Goal: Task Accomplishment & Management: Manage account settings

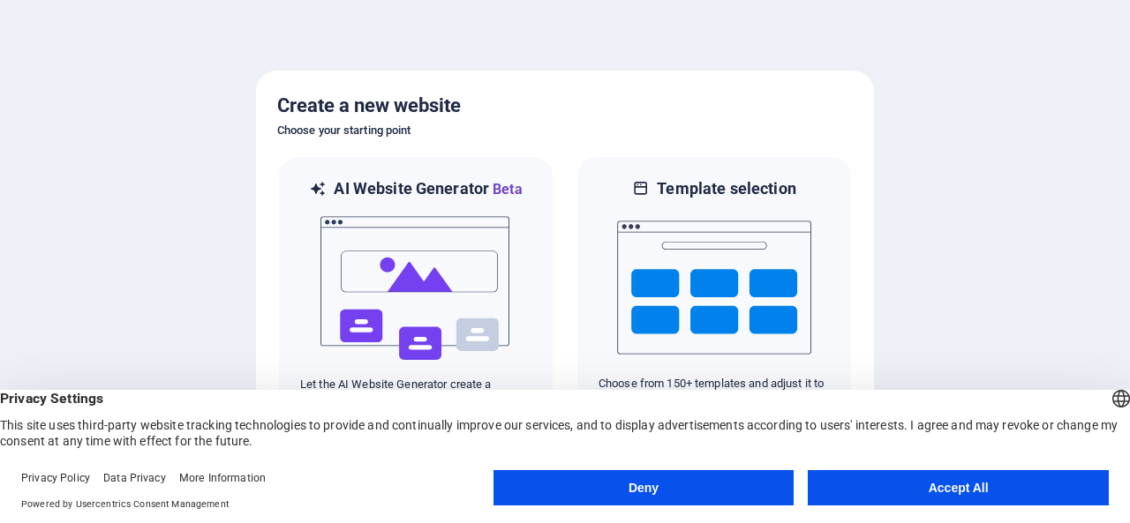
click at [907, 492] on button "Accept All" at bounding box center [957, 487] width 301 height 35
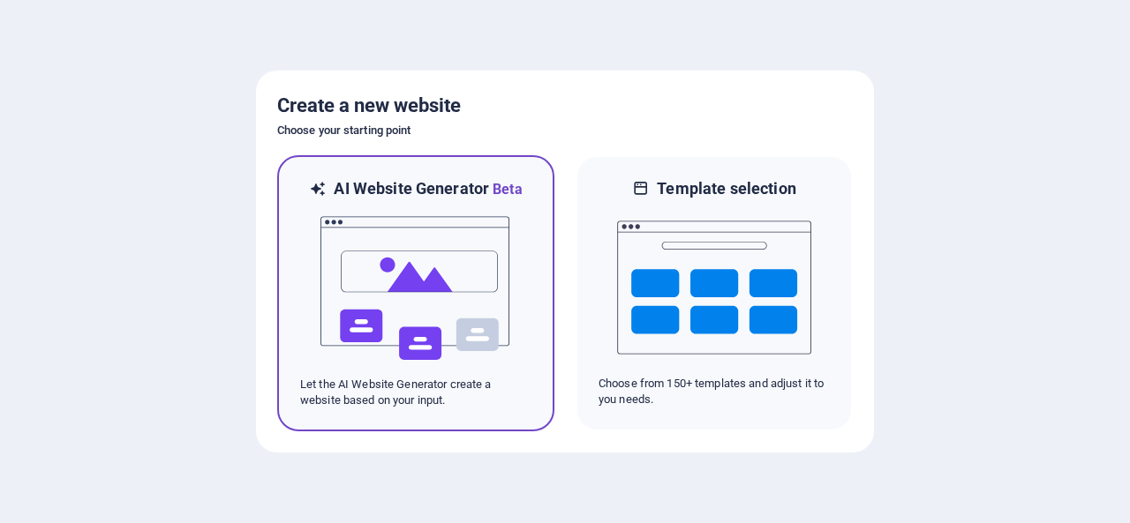
click at [478, 330] on img at bounding box center [416, 288] width 194 height 176
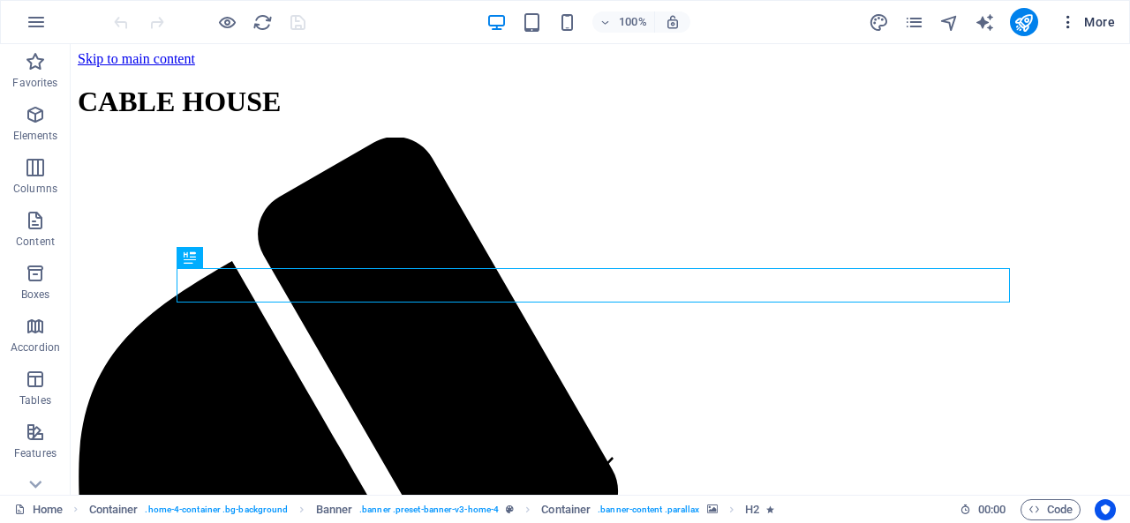
click at [1095, 26] on span "More" at bounding box center [1087, 22] width 56 height 18
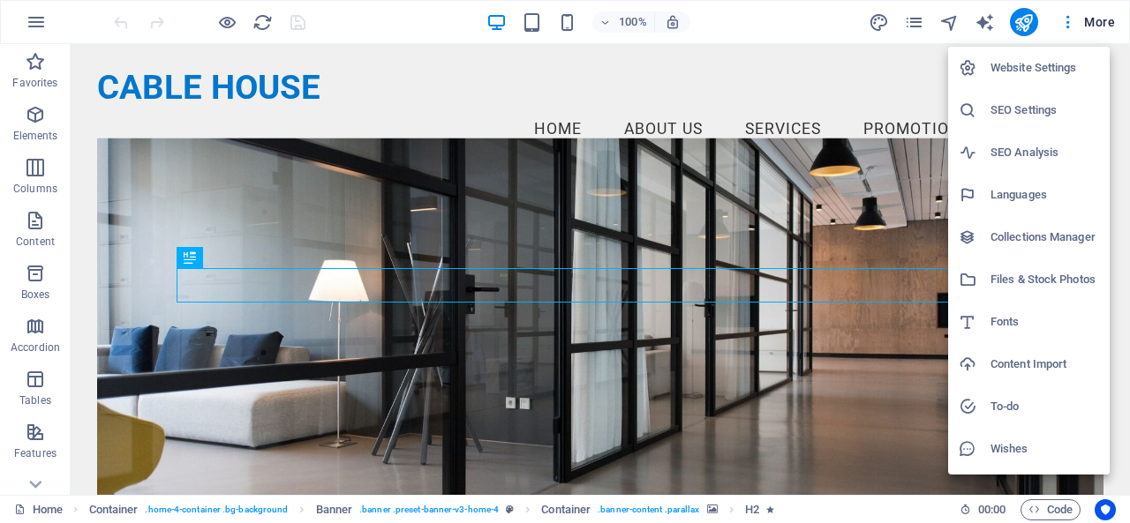
click at [1018, 71] on h6 "Website Settings" at bounding box center [1044, 67] width 109 height 21
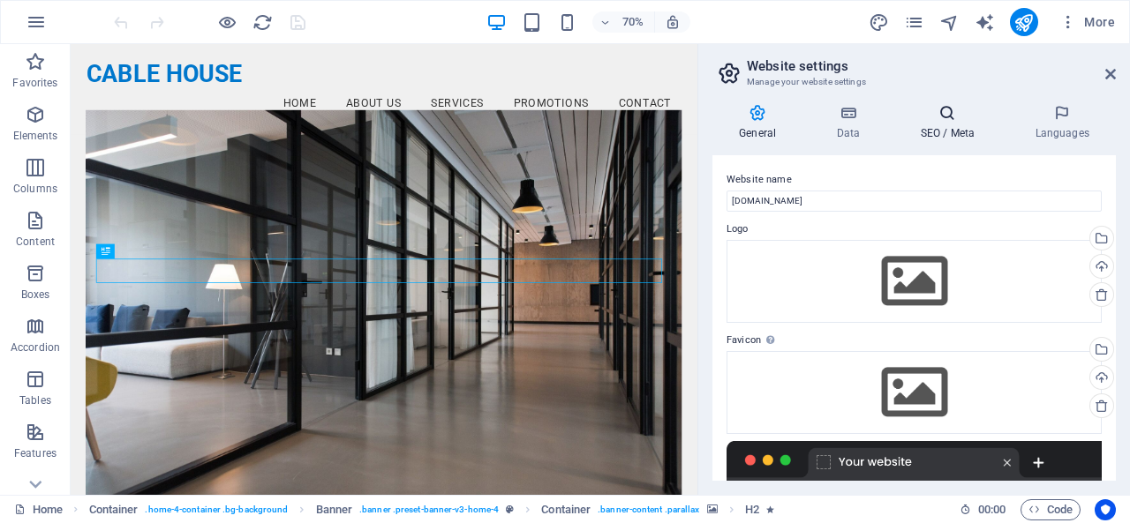
click at [967, 124] on h4 "SEO / Meta" at bounding box center [950, 122] width 115 height 37
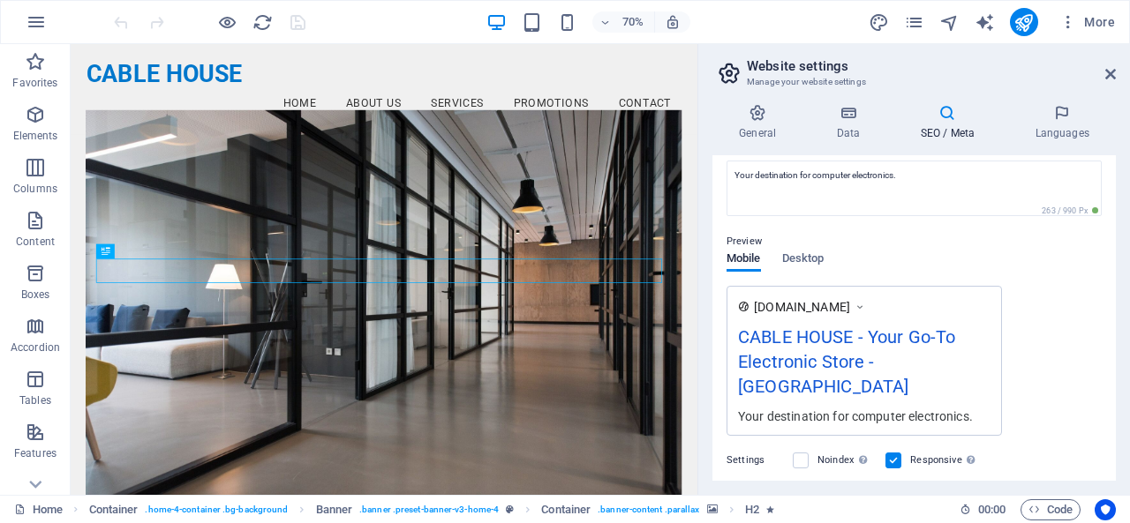
scroll to position [346, 0]
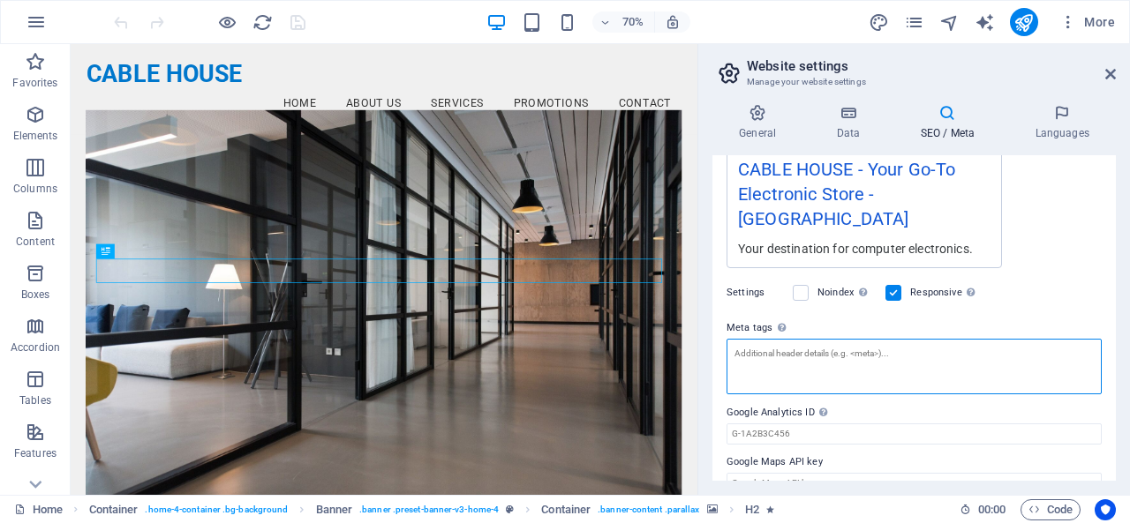
click at [858, 339] on textarea "Meta tags Enter HTML code here that will be placed inside the tags of your webs…" at bounding box center [913, 367] width 375 height 56
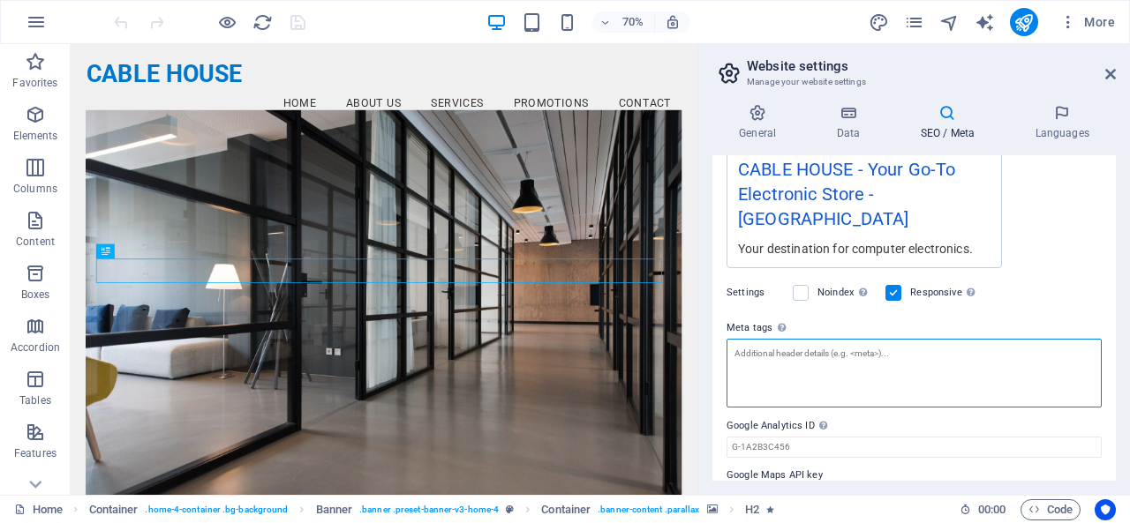
paste textarea "<meta name="facebook-domain-verification" content="te1z3a8st7cxhp9sh8wl4q506u9r…"
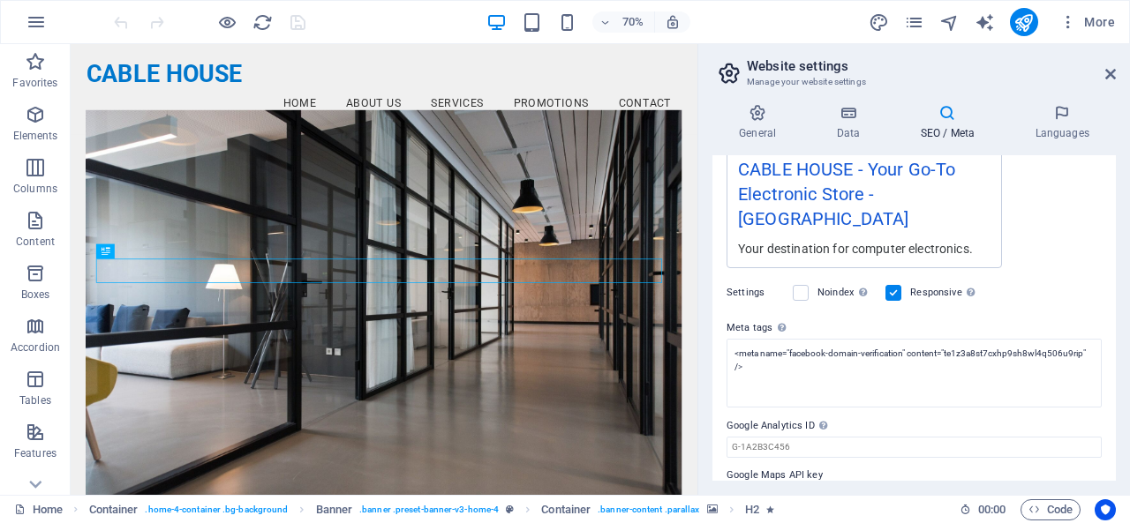
click at [1063, 280] on body "CABLE HOUSE Home Favorites Elements Columns Content Boxes Accordion Tables Feat…" at bounding box center [565, 261] width 1130 height 523
type textarea "<meta name="facebook-domain-verification" content="te1z3a8st7cxhp9sh8wl4q506u9r…"
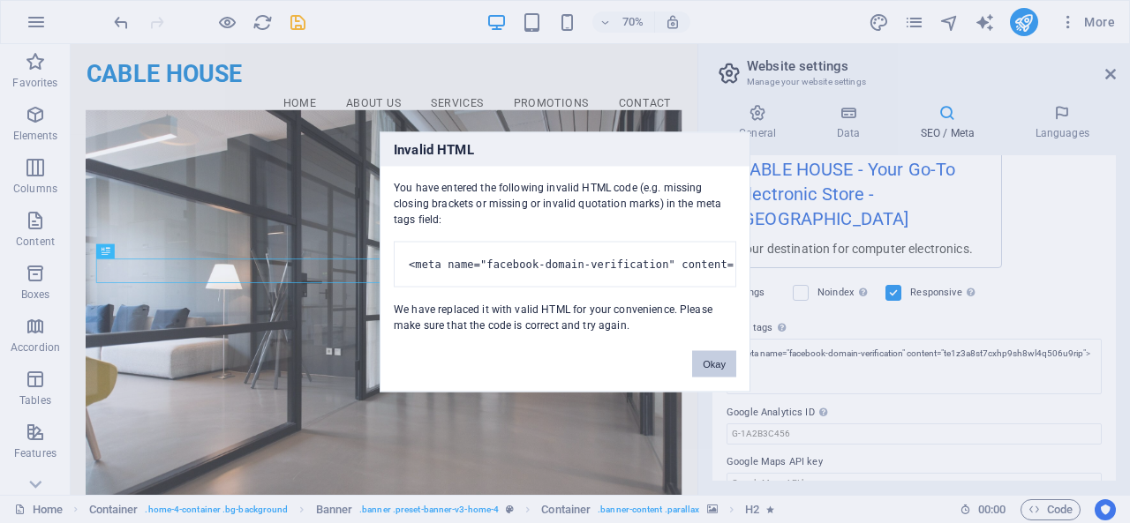
click at [715, 365] on button "Okay" at bounding box center [714, 363] width 44 height 26
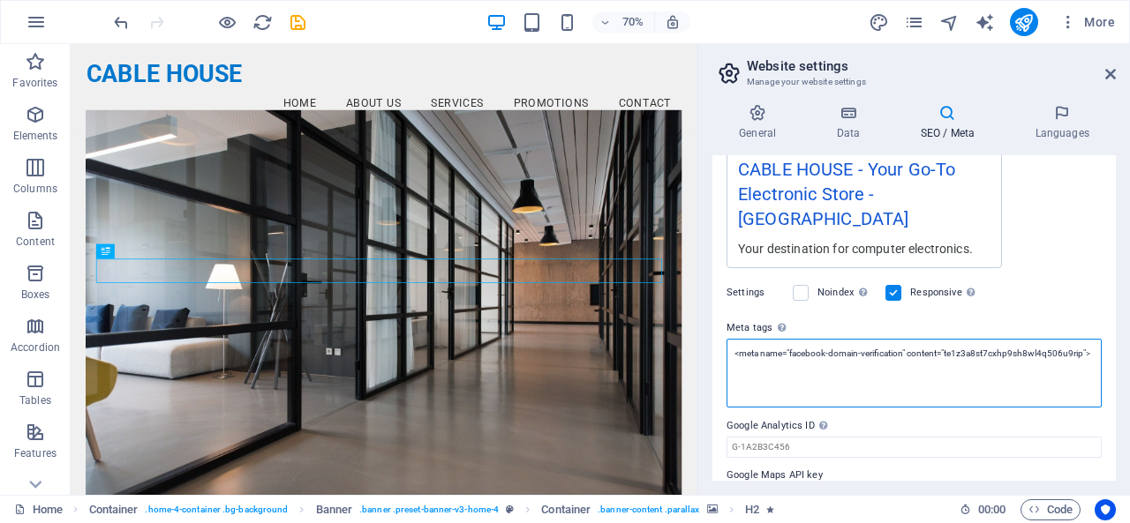
scroll to position [0, 0]
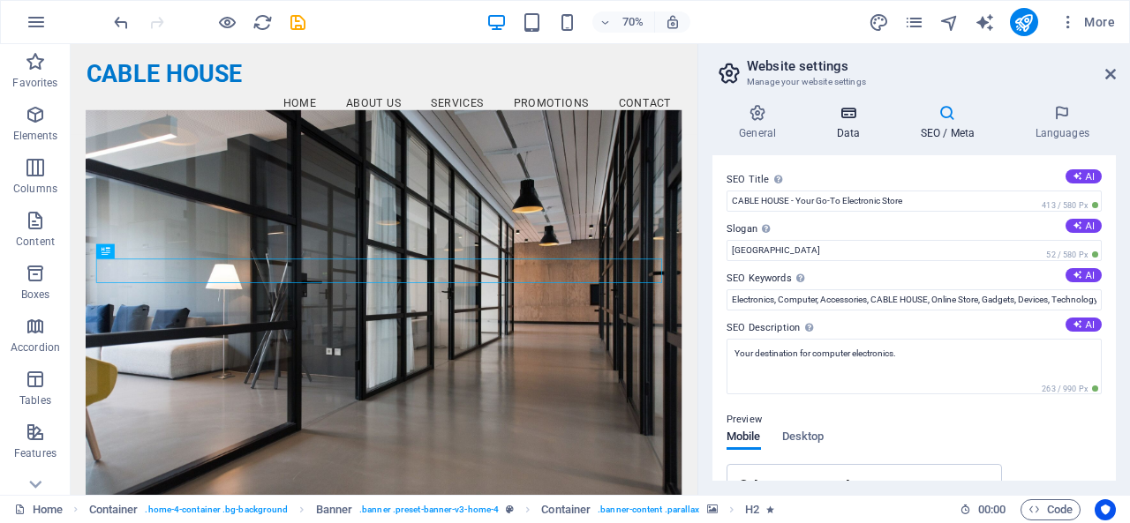
click at [849, 114] on icon at bounding box center [847, 113] width 77 height 18
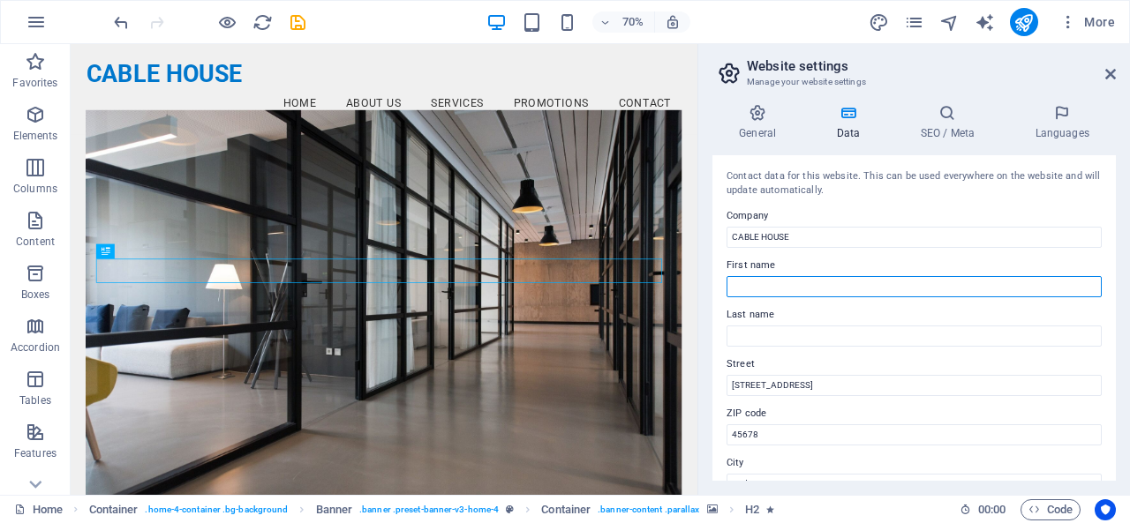
click at [835, 285] on input "First name" at bounding box center [913, 286] width 375 height 21
type input "S"
type input "s"
type input "[PERSON_NAME]"
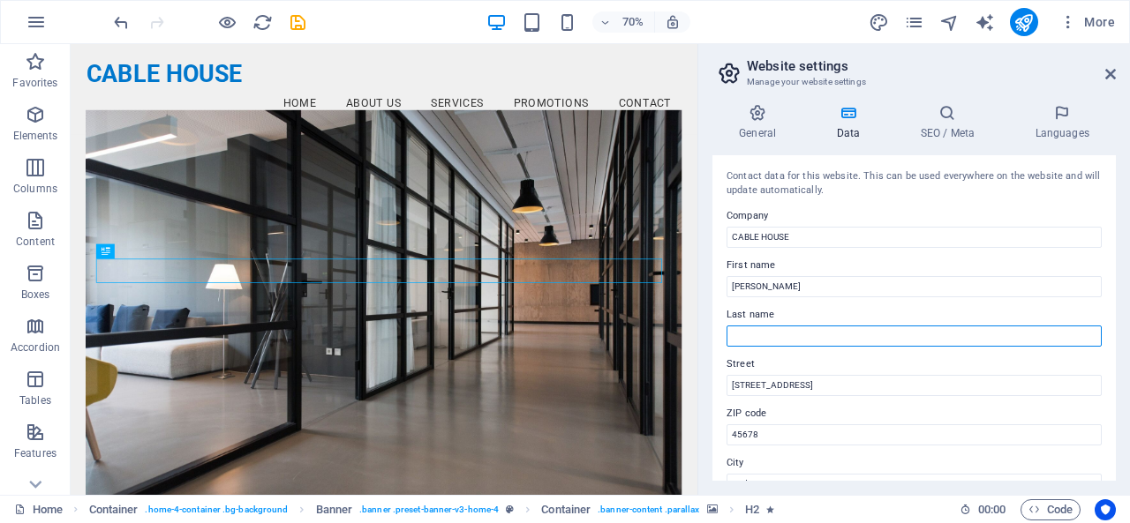
click at [776, 342] on input "Last name" at bounding box center [913, 336] width 375 height 21
type input "SHEIKH"
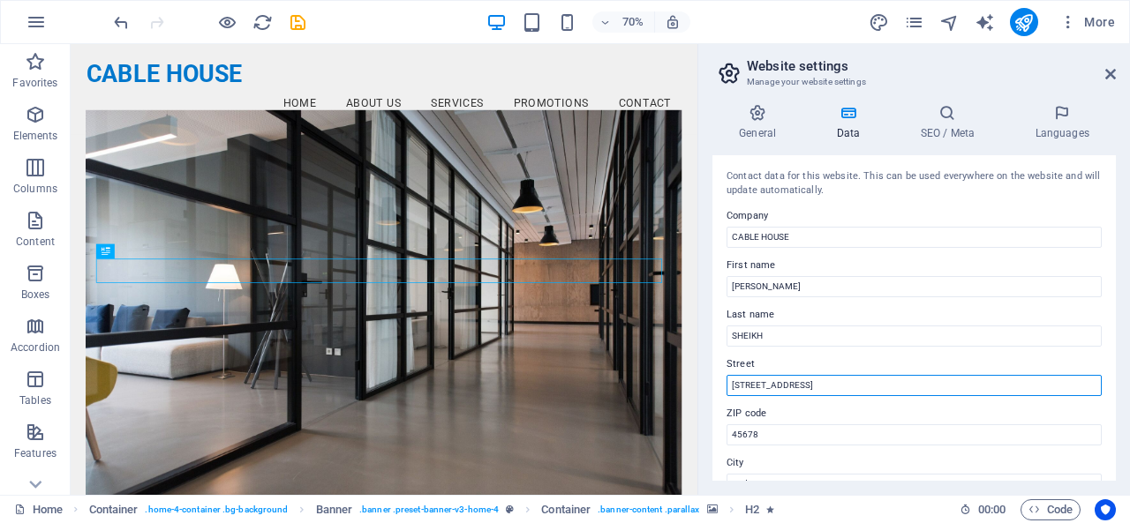
click at [792, 392] on input "123 Tech Lane" at bounding box center [913, 385] width 375 height 21
click at [827, 387] on input "123 Tech Lane" at bounding box center [913, 385] width 375 height 21
paste input "89 Washington Avenue, 2nd Floor, West, Albany, NY 12234-1000"
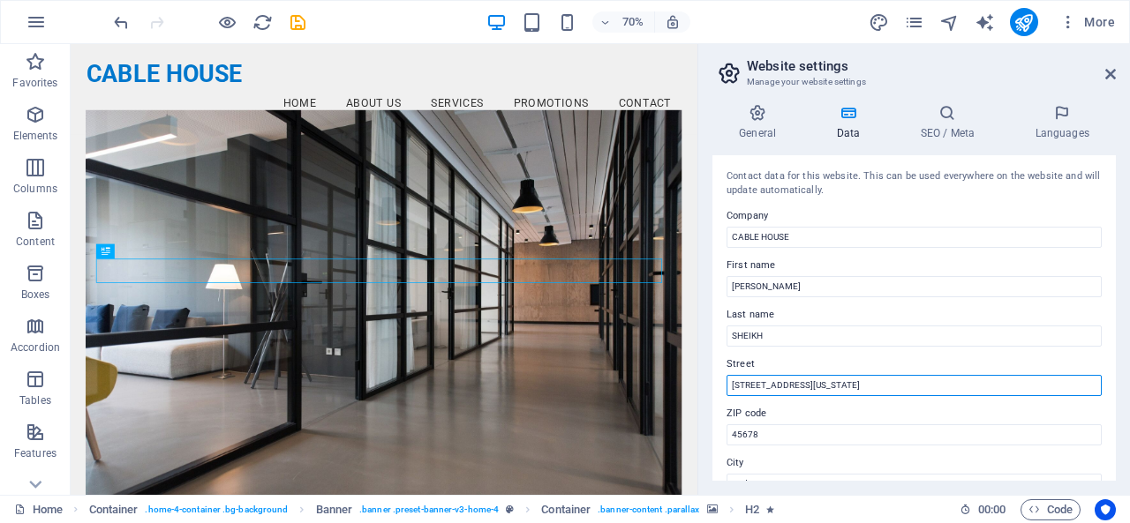
type input "89 Washington Avenue, 2nd Floor, West, Albany, NY 12234-1000"
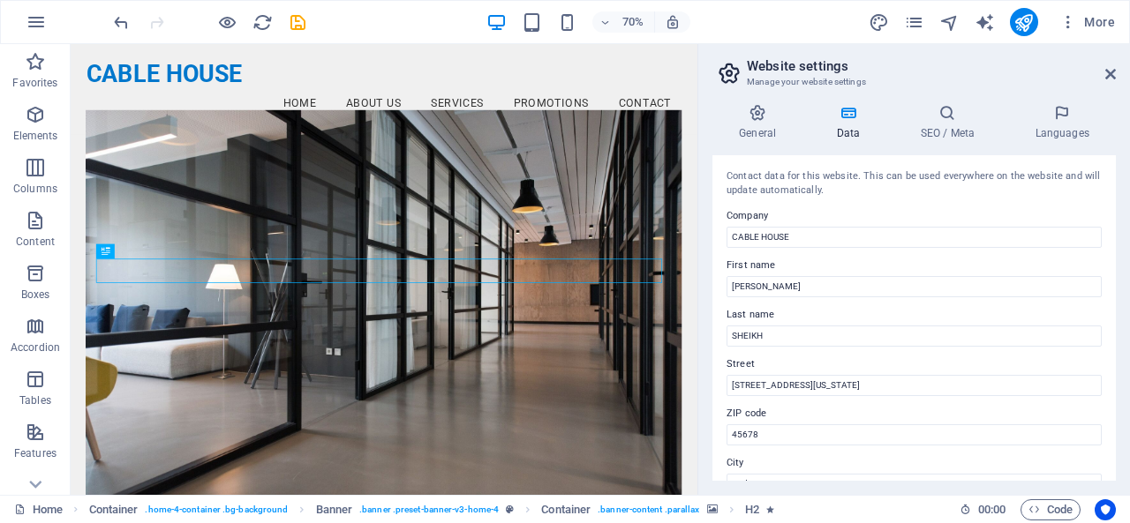
click at [902, 356] on label "Street" at bounding box center [913, 364] width 375 height 21
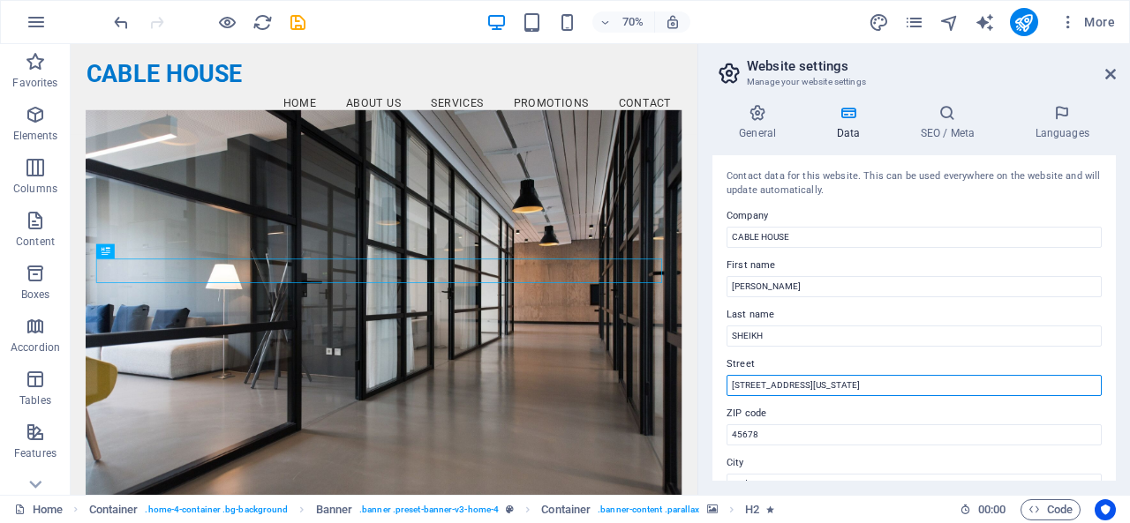
click at [902, 375] on input "89 Washington Avenue, 2nd Floor, West, Albany, NY 12234-1000" at bounding box center [913, 385] width 375 height 21
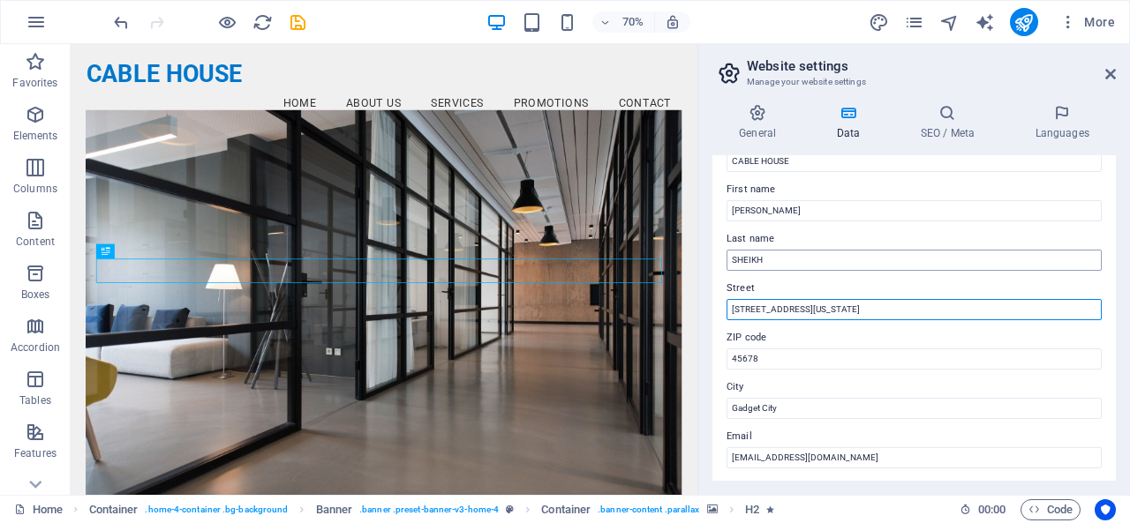
scroll to position [88, 0]
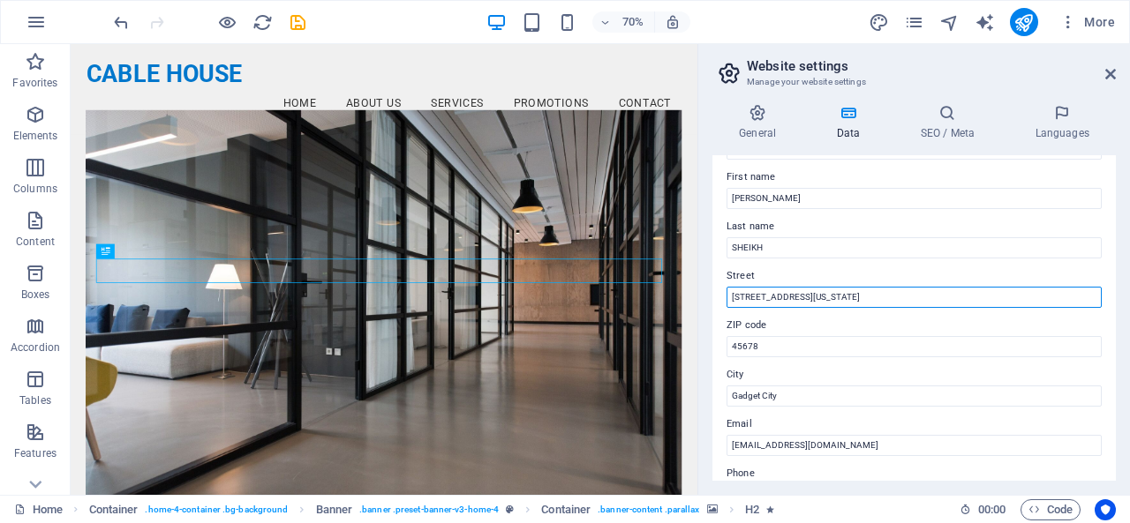
drag, startPoint x: 933, startPoint y: 297, endPoint x: 1018, endPoint y: 296, distance: 84.7
click at [1018, 296] on input "89 Washington Avenue, 2nd Floor, West, Albany, NY 12234-1000" at bounding box center [913, 297] width 375 height 21
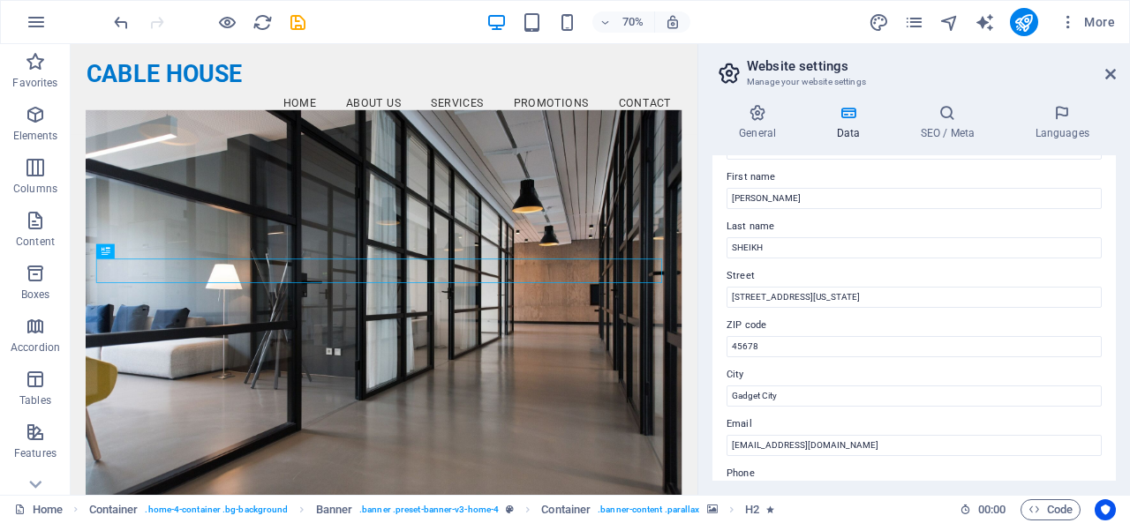
click at [717, 308] on div "Contact data for this website. This can be used everywhere on the website and w…" at bounding box center [913, 318] width 403 height 326
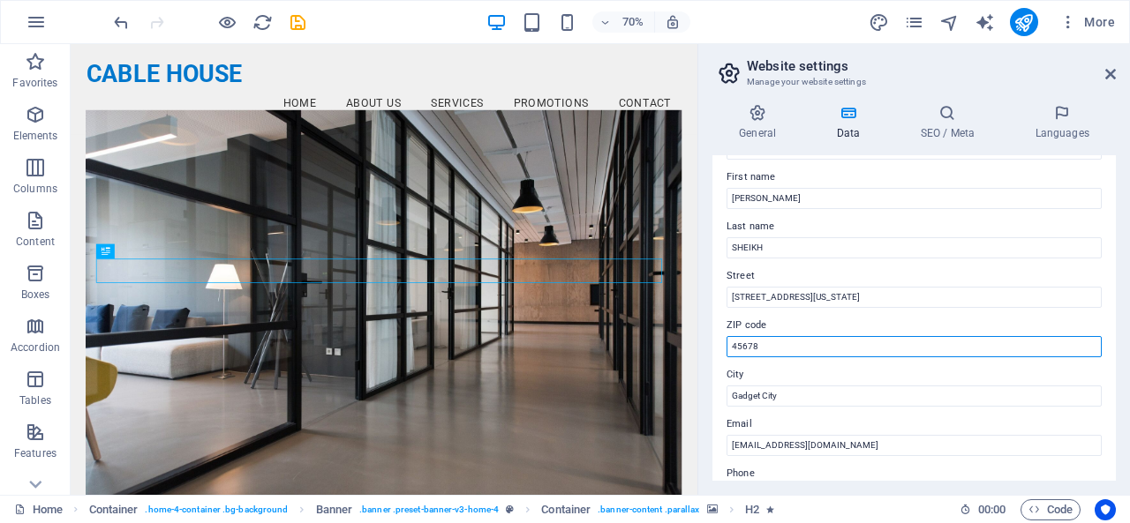
drag, startPoint x: 837, startPoint y: 390, endPoint x: 792, endPoint y: 477, distance: 97.9
click at [806, 344] on input "45678" at bounding box center [913, 346] width 375 height 21
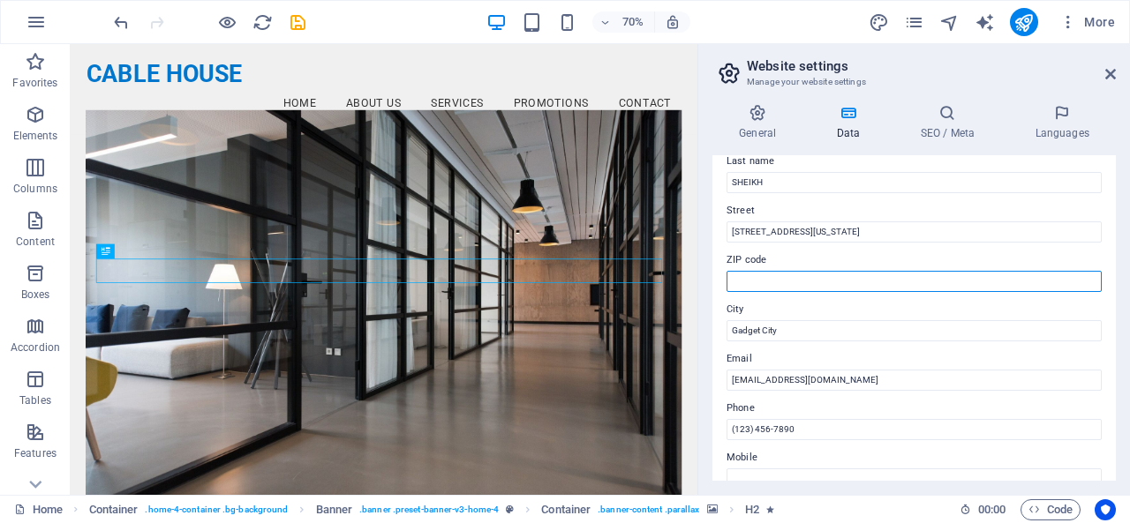
scroll to position [176, 0]
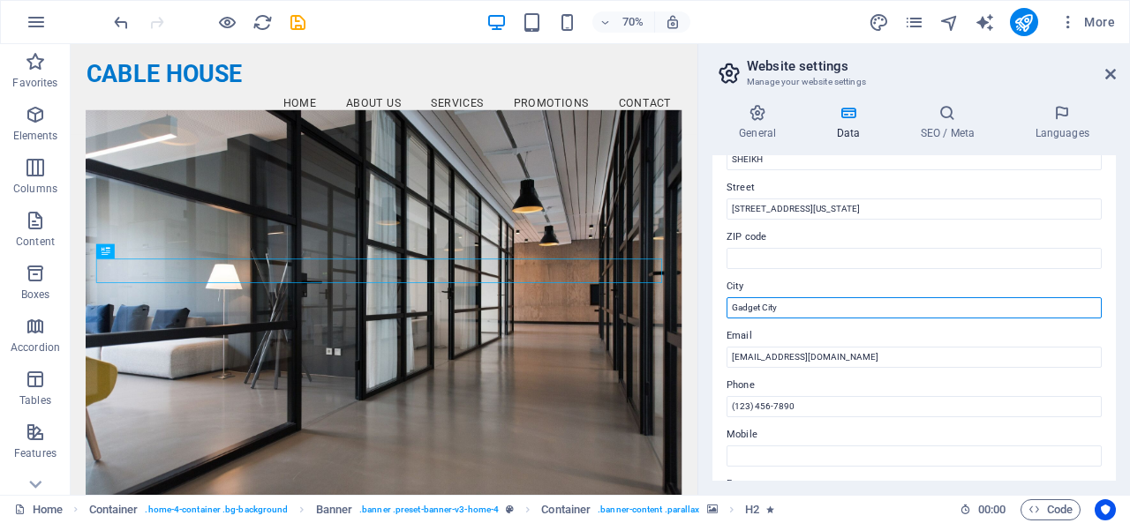
click at [821, 314] on input "Gadget City" at bounding box center [913, 307] width 375 height 21
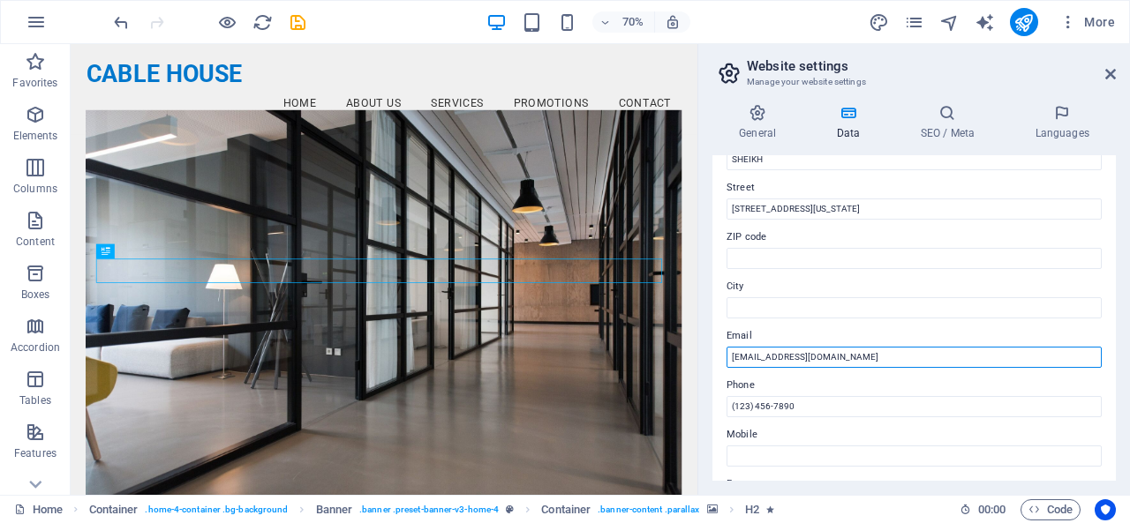
click at [861, 356] on input "contact@cablehouse.com" at bounding box center [913, 357] width 375 height 21
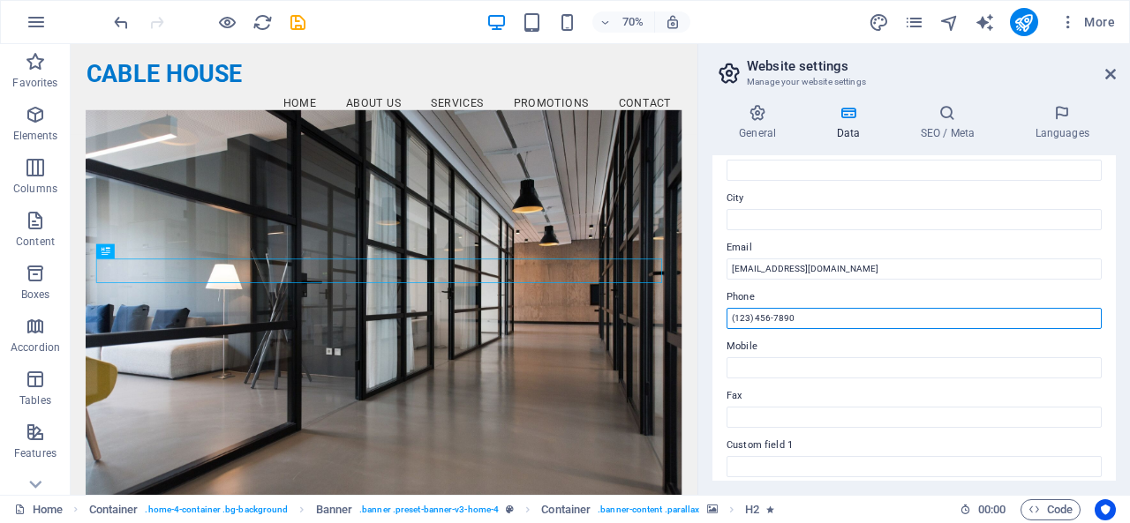
click at [837, 317] on input "(123) 456-7890" at bounding box center [913, 318] width 375 height 21
click at [835, 312] on input "(123) 456-7890" at bounding box center [913, 318] width 375 height 21
paste input "89 Washington Avenue, 2nd Floor, West, Albany, NY 12234-100"
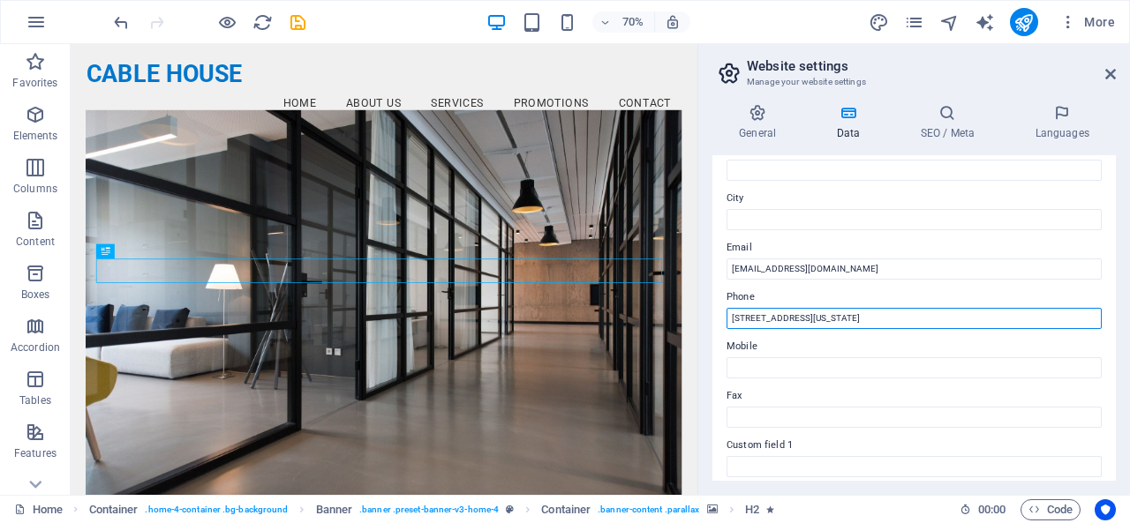
type input "89 Washington Avenue, 2nd Floor, West, Albany, NY 12234-1000"
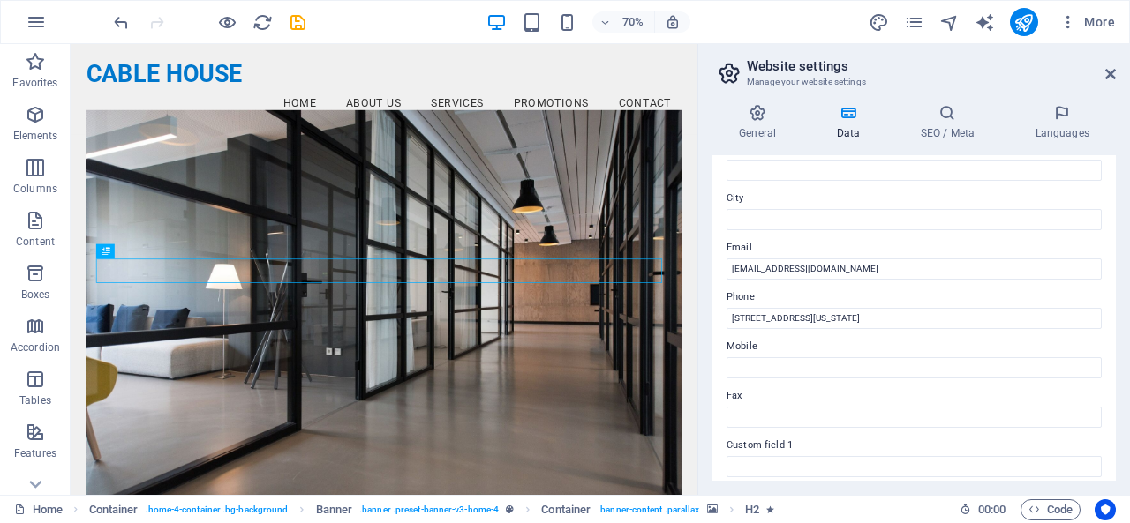
click at [720, 237] on div "Contact data for this website. This can be used everywhere on the website and w…" at bounding box center [913, 318] width 403 height 326
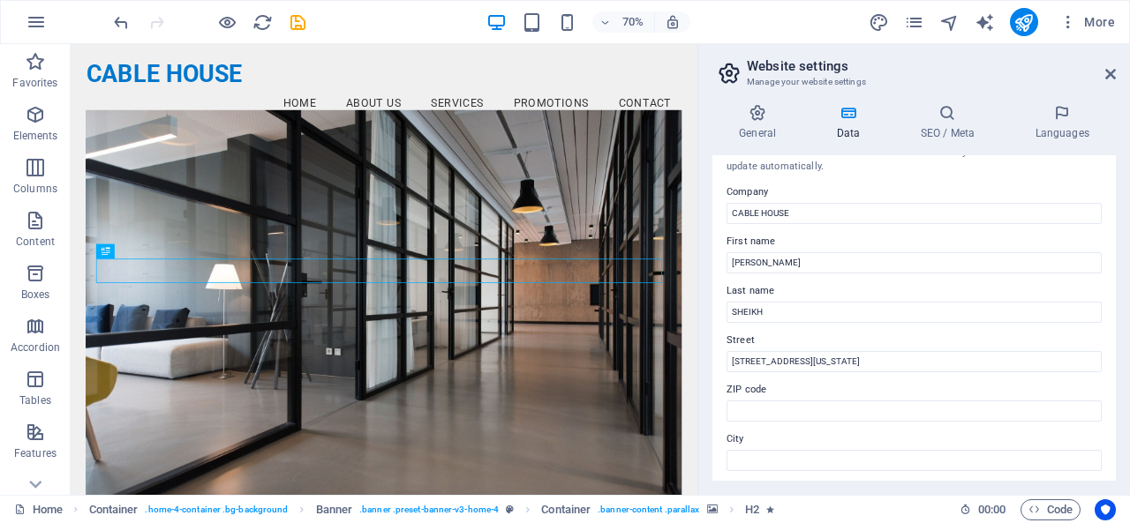
scroll to position [0, 0]
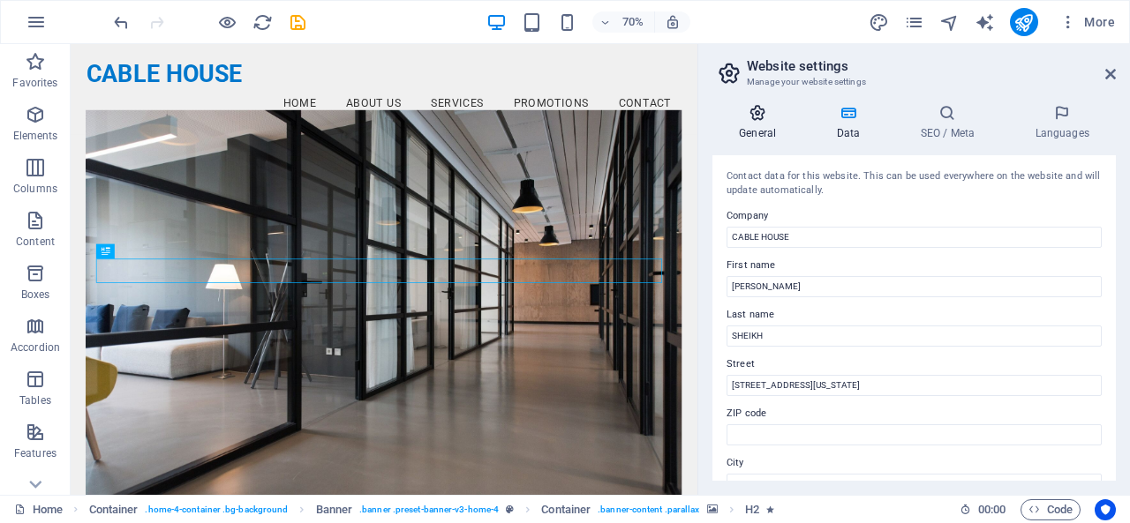
click at [782, 129] on h4 "General" at bounding box center [760, 122] width 97 height 37
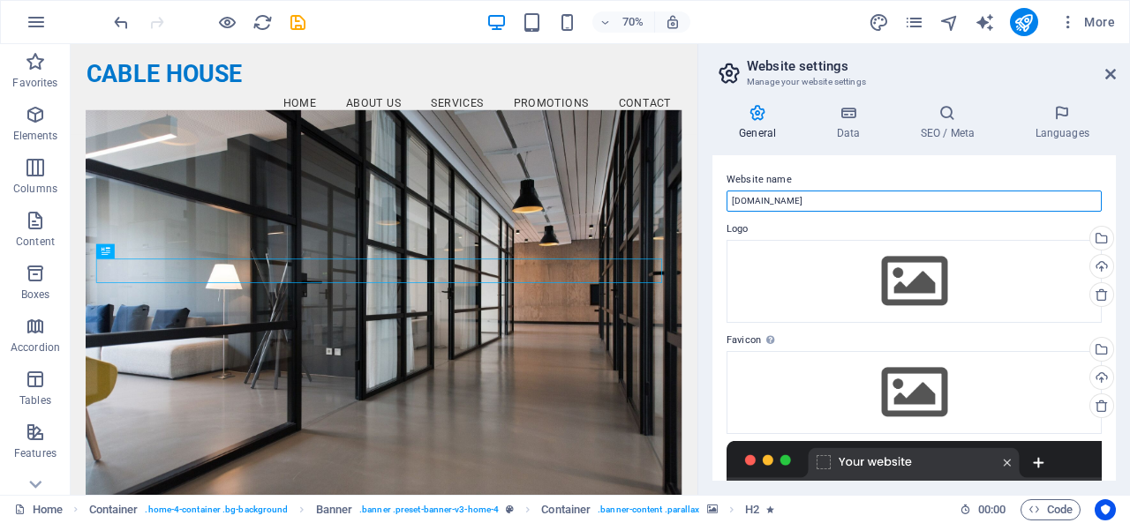
click at [867, 202] on input "cablehouse.bmgenerator.site" at bounding box center [913, 201] width 375 height 21
type input "CABLE HOUSE"
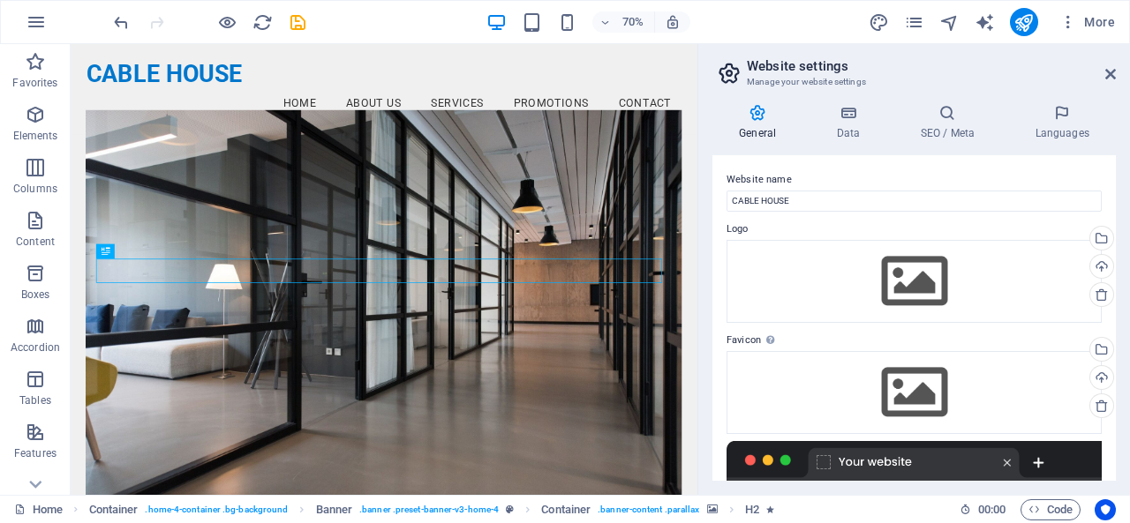
click at [852, 172] on label "Website name" at bounding box center [913, 179] width 375 height 21
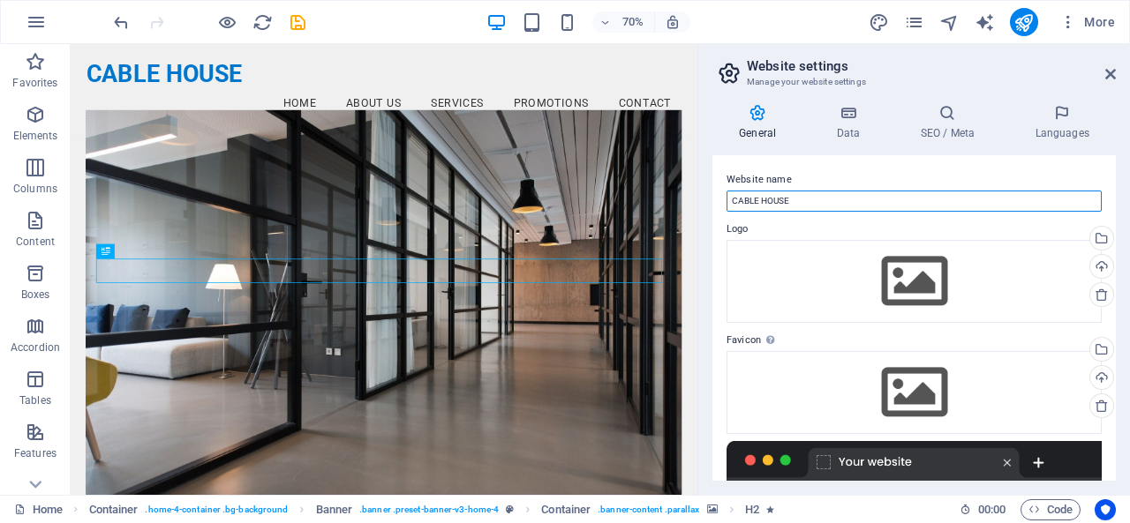
click at [852, 191] on input "CABLE HOUSE" at bounding box center [913, 201] width 375 height 21
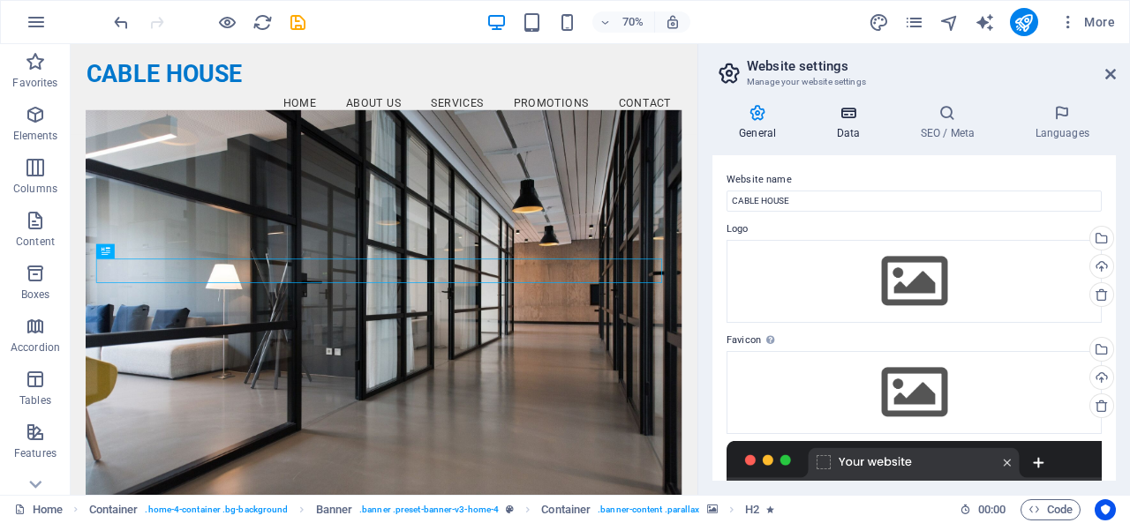
click at [852, 124] on h4 "Data" at bounding box center [851, 122] width 84 height 37
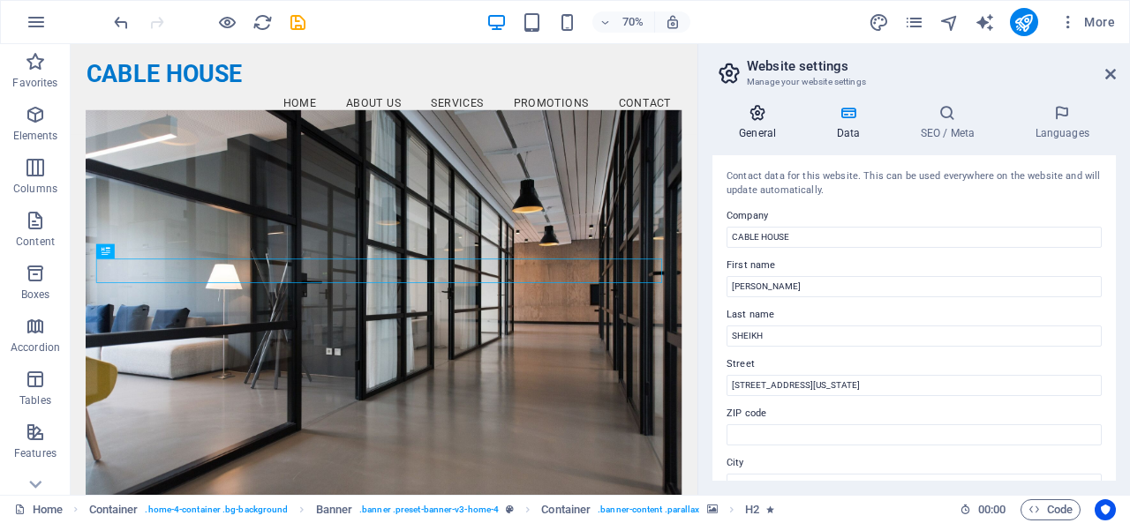
click at [765, 123] on h4 "General" at bounding box center [760, 122] width 97 height 37
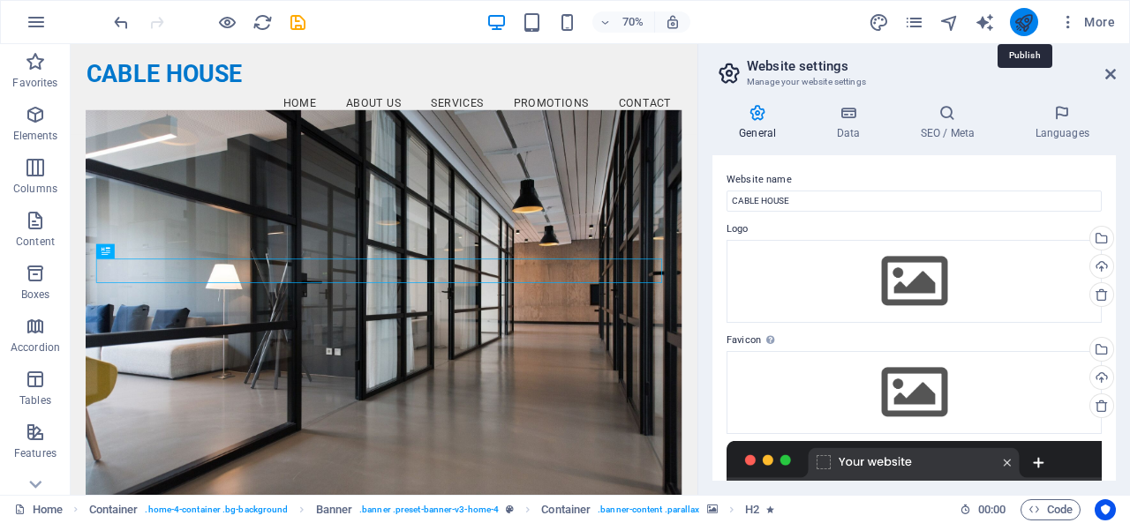
click at [1020, 18] on icon "publish" at bounding box center [1023, 22] width 20 height 20
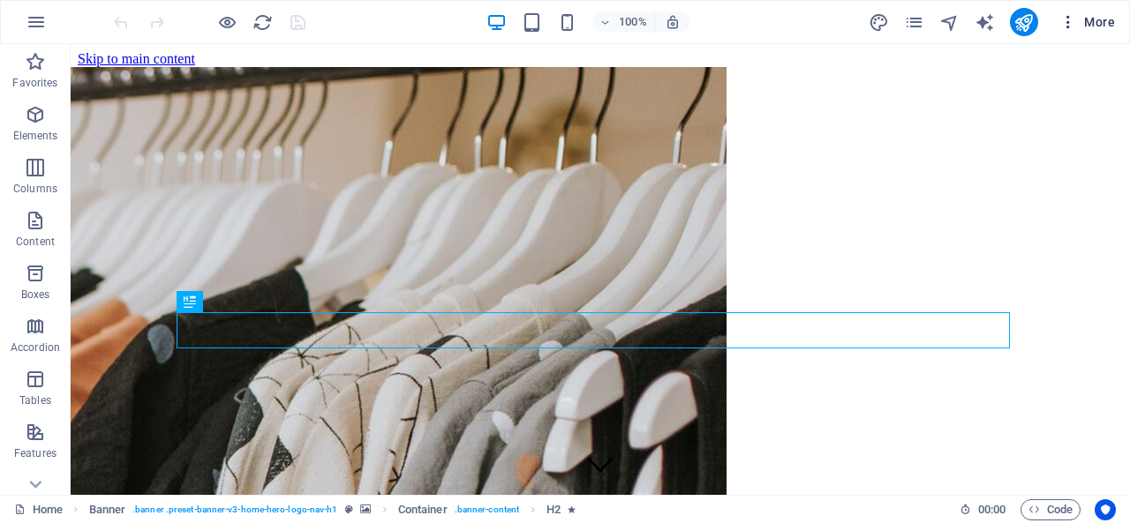
click at [1106, 20] on span "More" at bounding box center [1087, 22] width 56 height 18
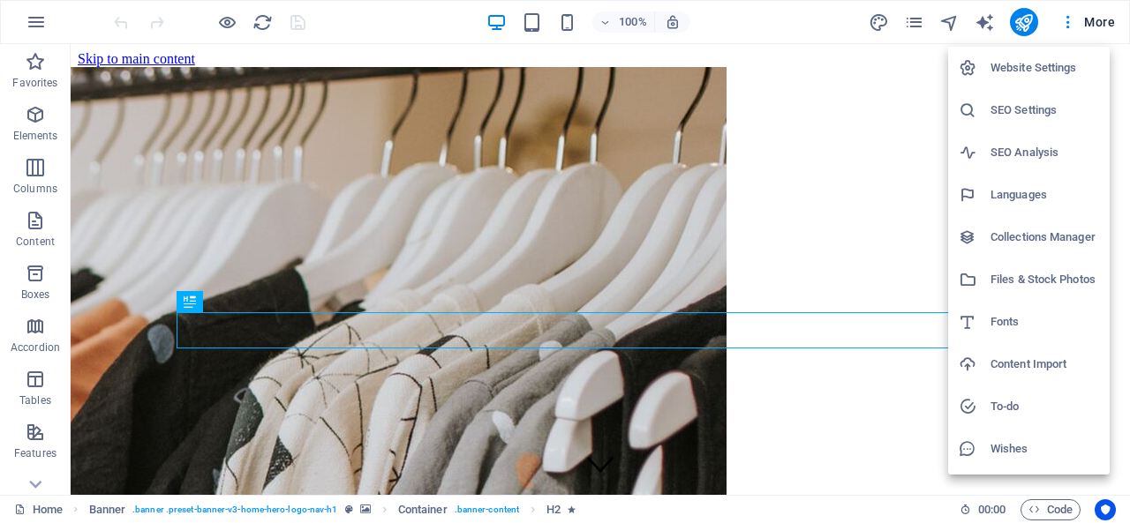
click at [1017, 71] on h6 "Website Settings" at bounding box center [1044, 67] width 109 height 21
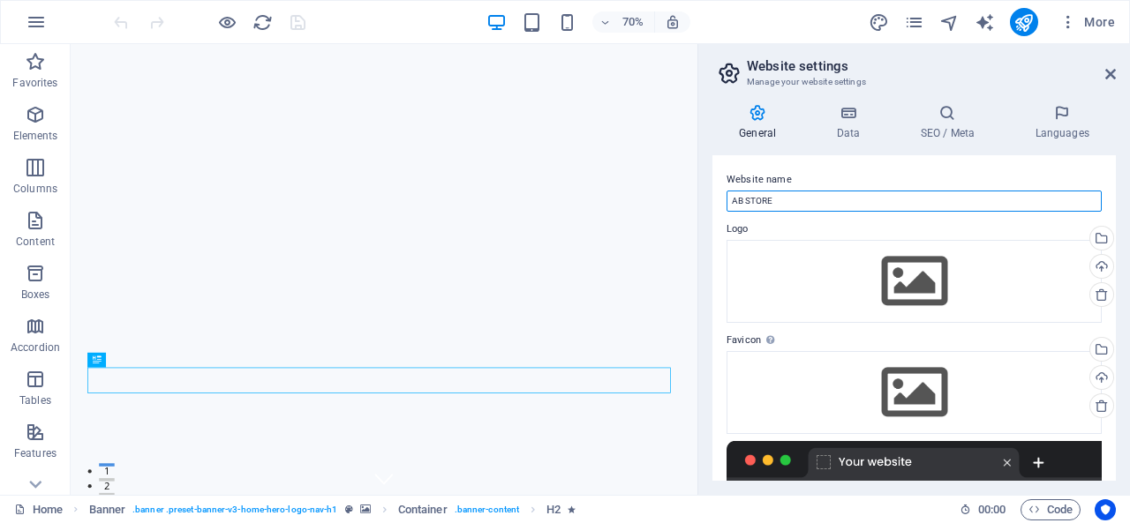
click at [809, 201] on input "AB STORE" at bounding box center [913, 201] width 375 height 21
paste input "CABLE HOUS"
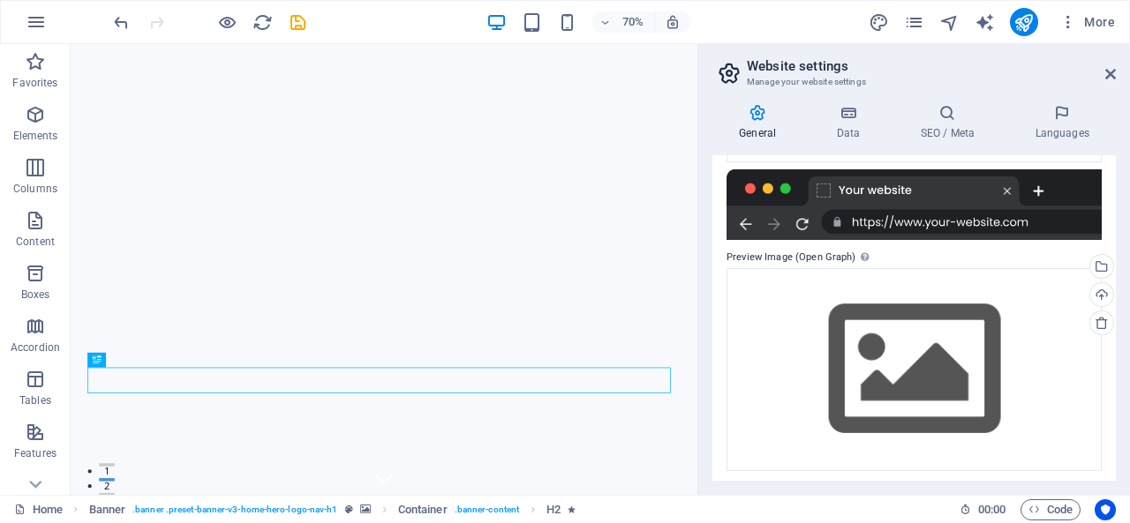
scroll to position [275, 0]
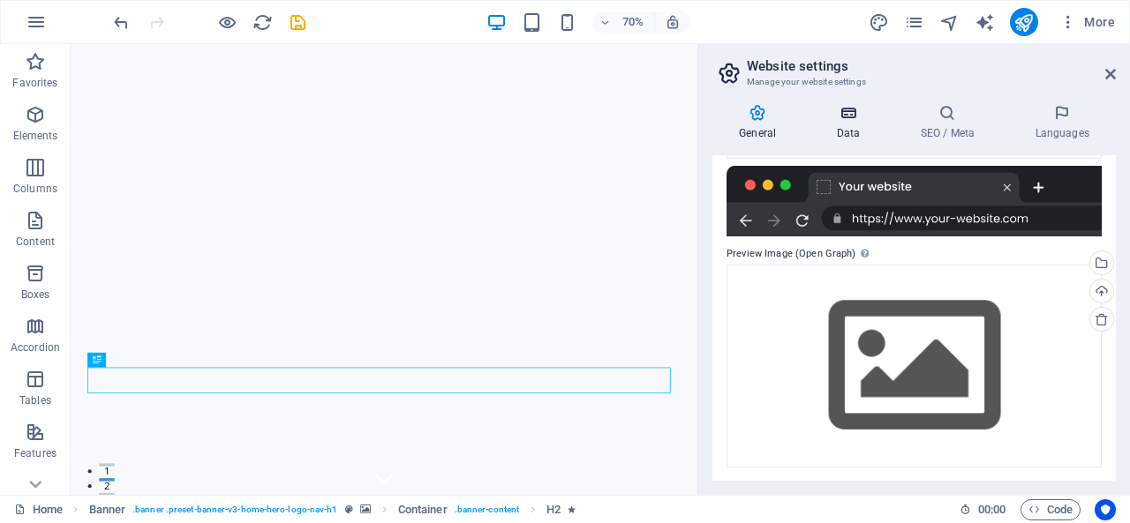
type input "CABLE HOUSE"
click at [851, 121] on icon at bounding box center [847, 113] width 77 height 18
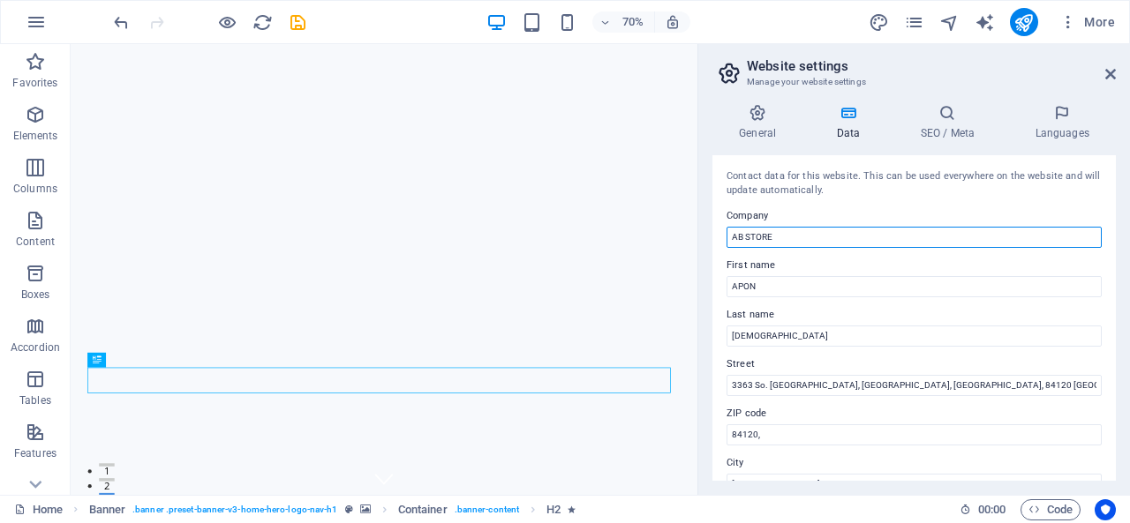
click at [795, 230] on input "AB STORE" at bounding box center [913, 237] width 375 height 21
paste input "CABLE HOUS"
type input "CABLE HOUSE"
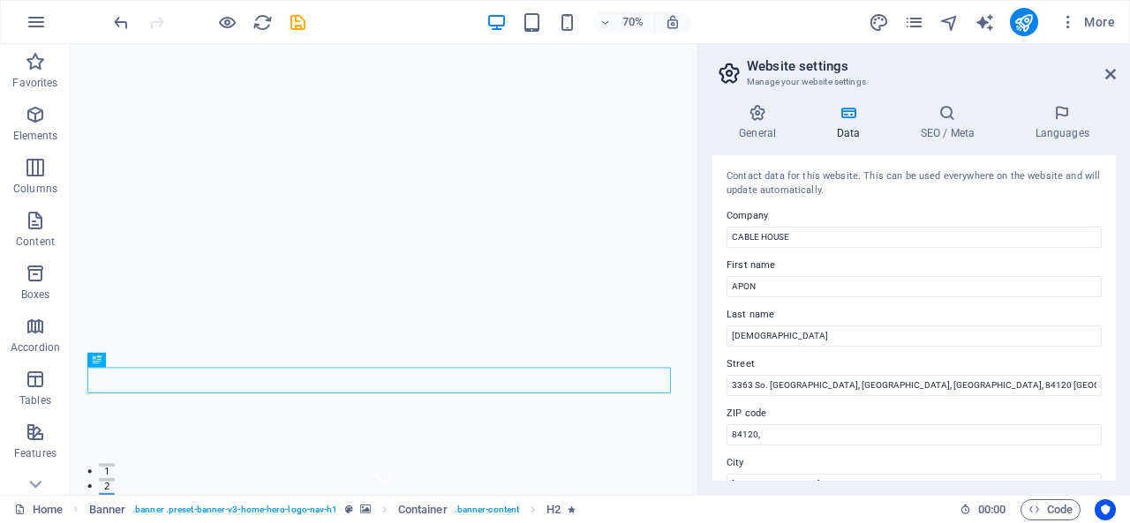
click at [855, 207] on label "Company" at bounding box center [913, 216] width 375 height 21
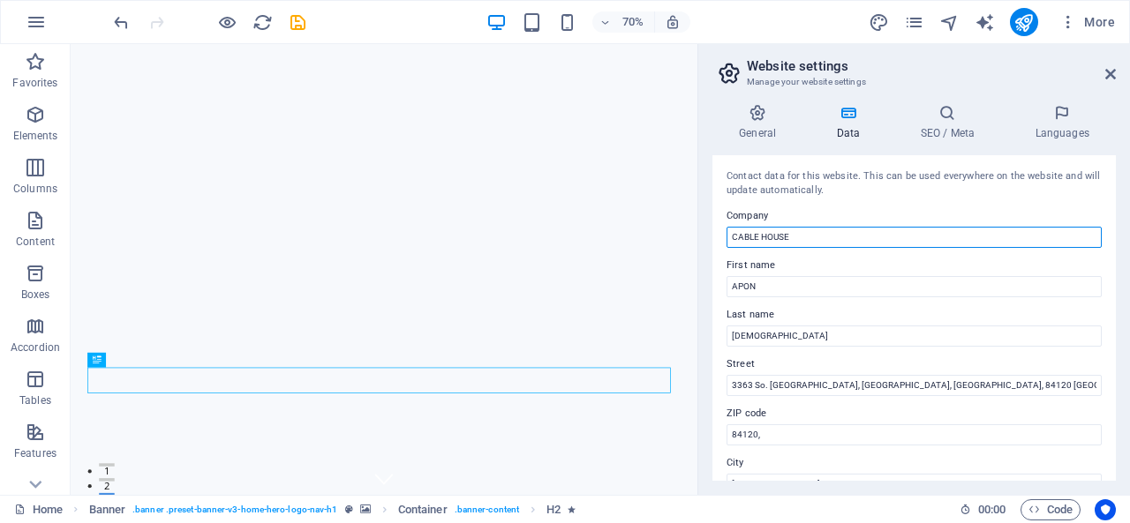
click at [855, 227] on input "CABLE HOUSE" at bounding box center [913, 237] width 375 height 21
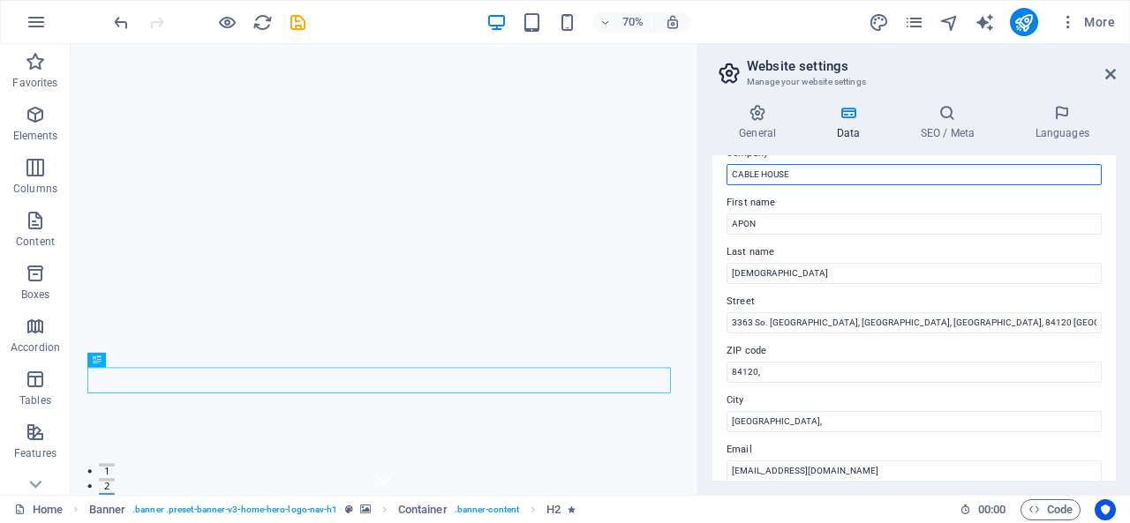
scroll to position [88, 0]
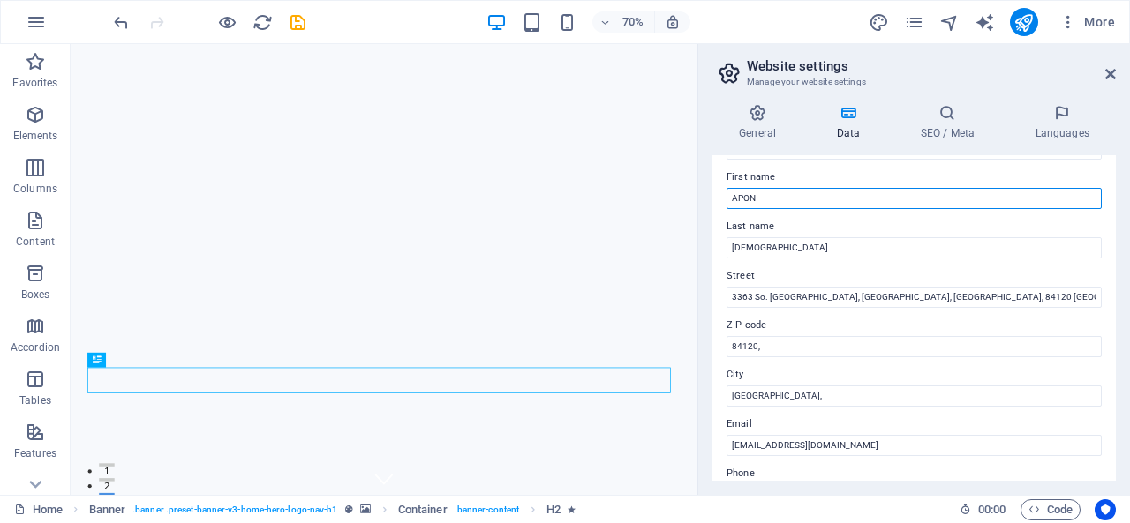
click at [811, 200] on input "APON" at bounding box center [913, 198] width 375 height 21
click at [812, 202] on input "APON" at bounding box center [913, 198] width 375 height 21
type input "[PERSON_NAME]"
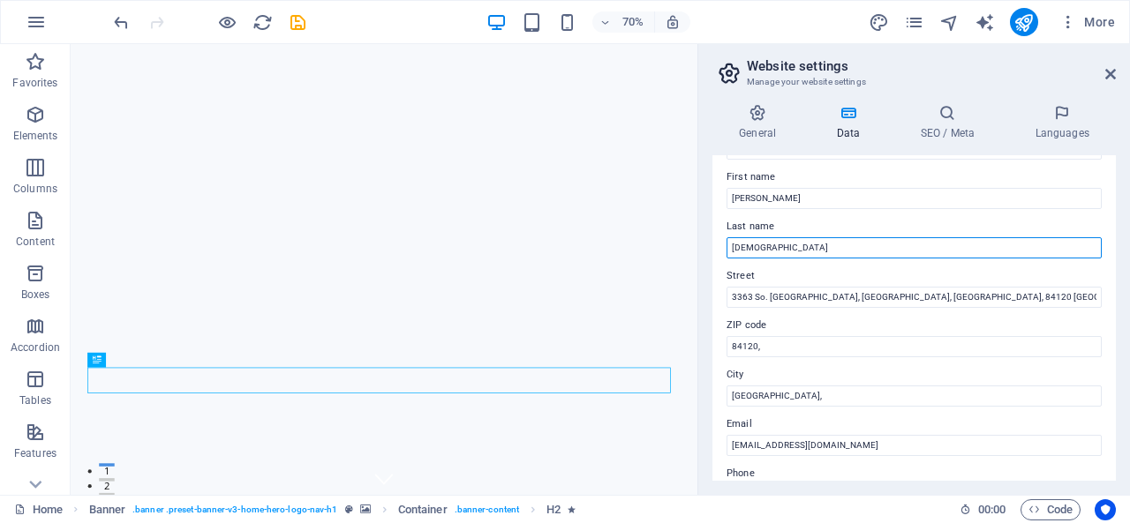
click at [792, 255] on input "ISLAM" at bounding box center [913, 247] width 375 height 21
click at [810, 246] on input "ISLAM" at bounding box center [913, 247] width 375 height 21
type input "SHEIKH"
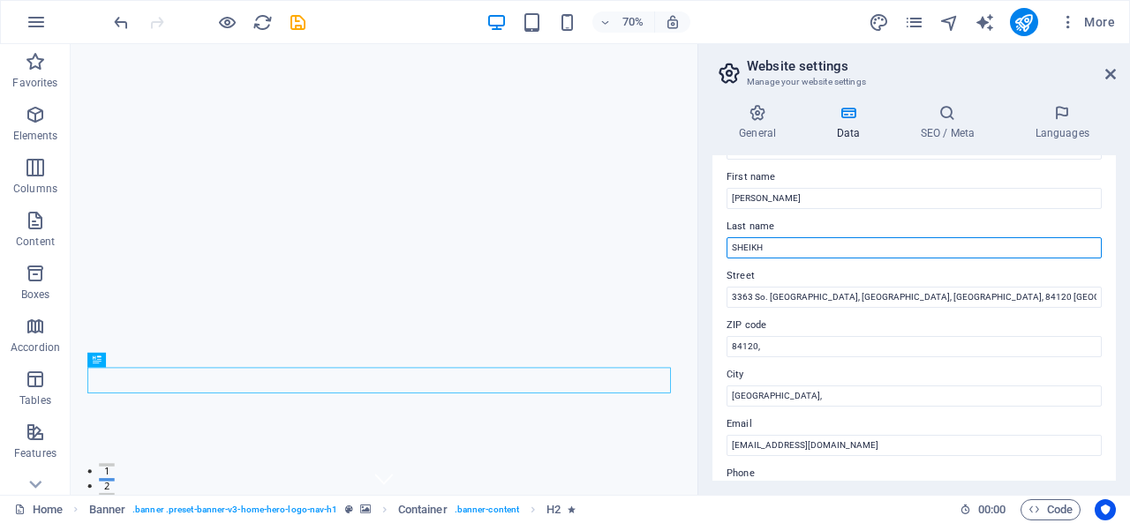
scroll to position [176, 0]
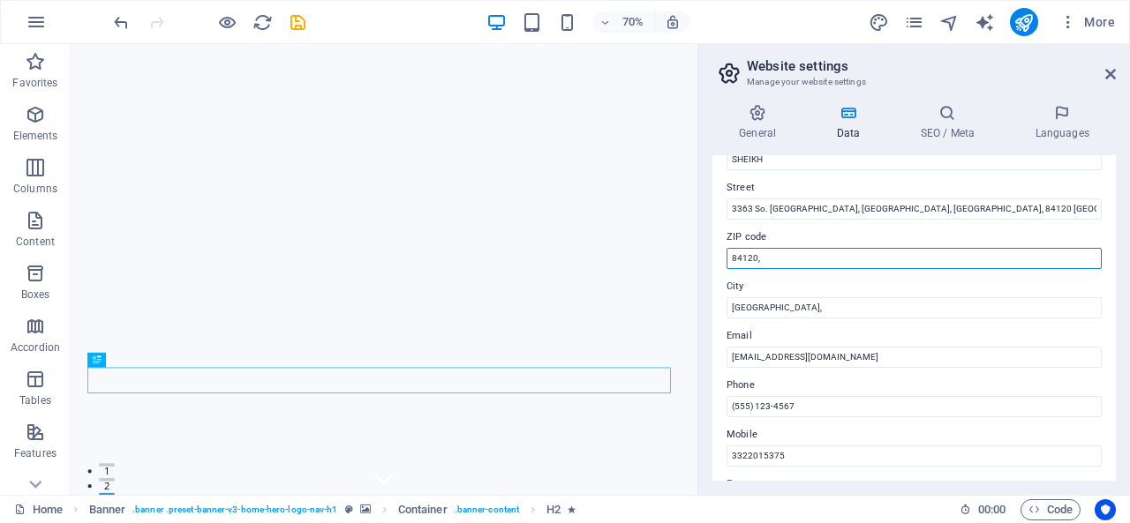
click at [811, 259] on input "84120," at bounding box center [913, 258] width 375 height 21
type input "8"
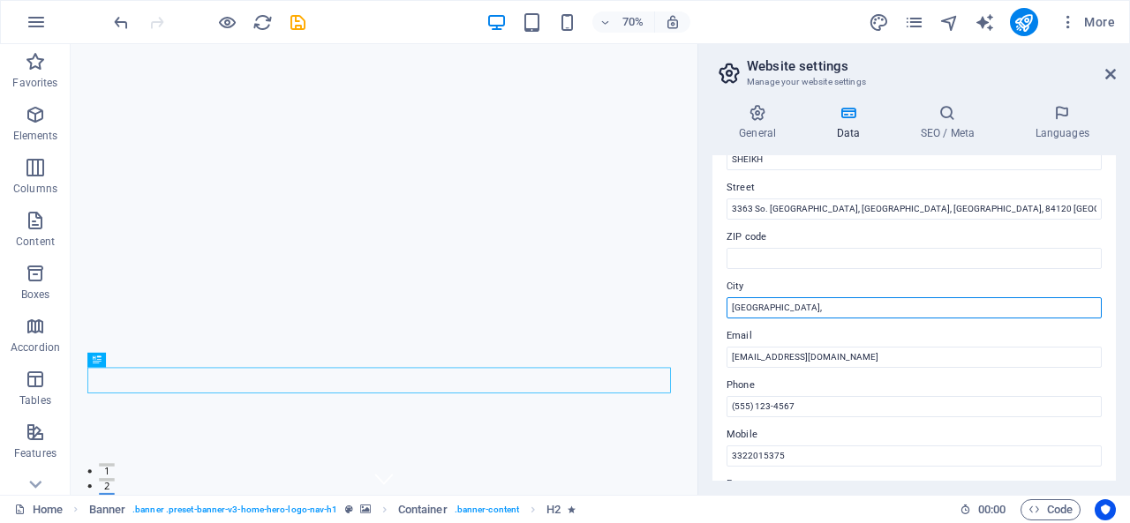
click at [860, 310] on input "West Valley City," at bounding box center [913, 307] width 375 height 21
type input "W"
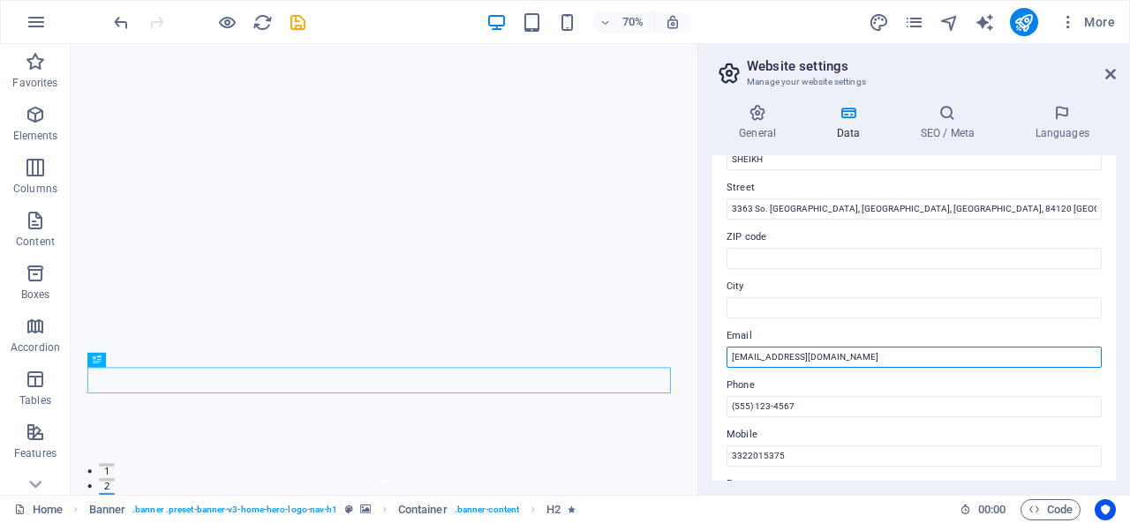
click at [775, 357] on input "[EMAIL_ADDRESS][DOMAIN_NAME]" at bounding box center [913, 357] width 375 height 21
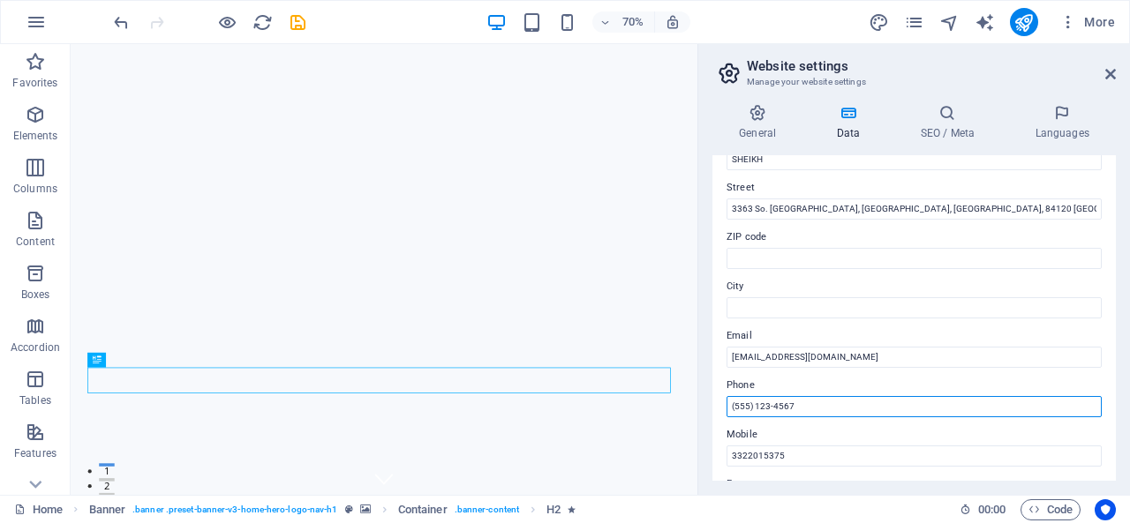
click at [819, 403] on input "(555) 123-4567" at bounding box center [913, 406] width 375 height 21
paste input "[PHONE_NUMBER]"
type input "[PHONE_NUMBER]"
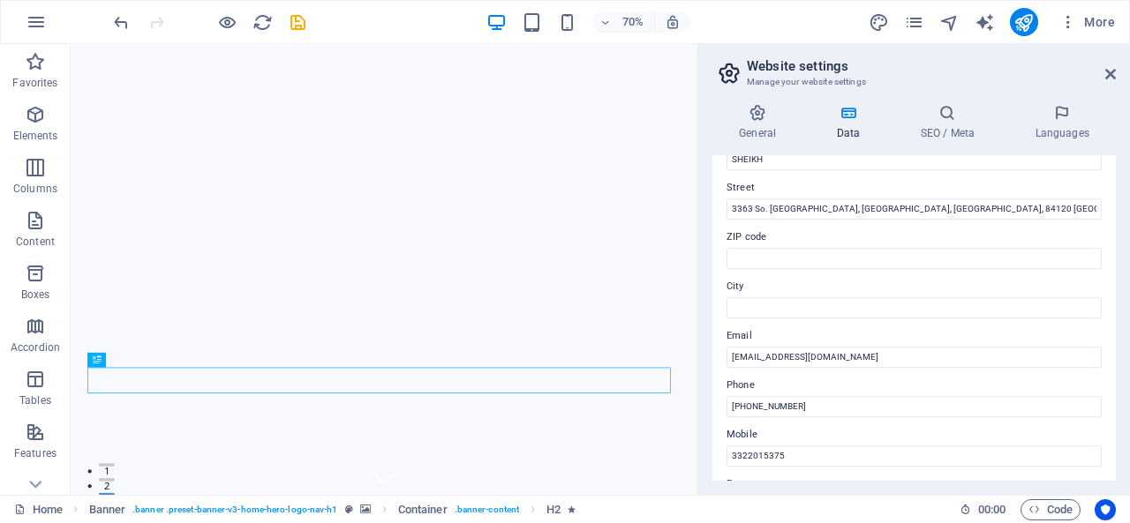
click at [719, 373] on div "Contact data for this website. This can be used everywhere on the website and w…" at bounding box center [913, 318] width 403 height 326
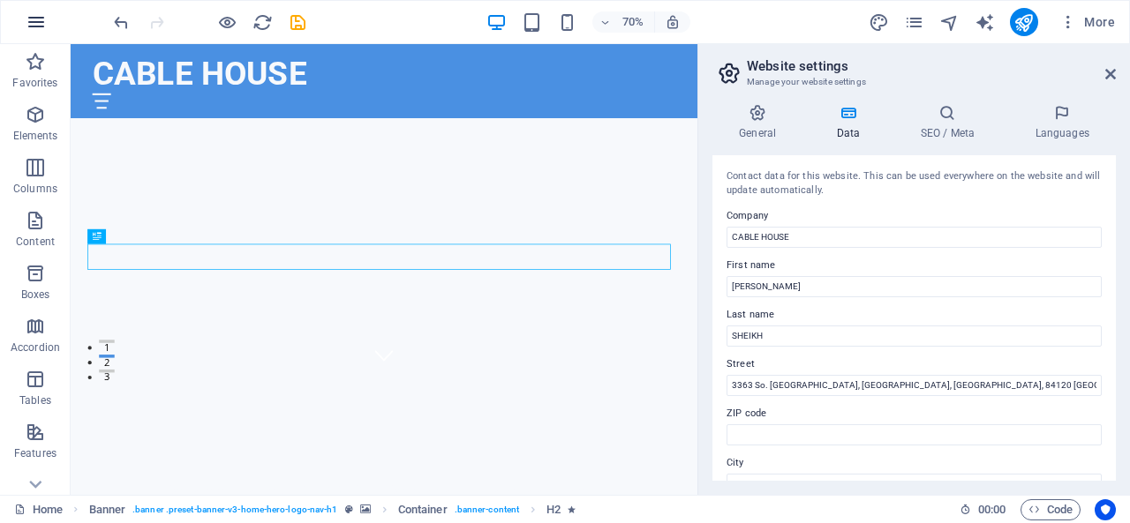
click at [41, 21] on icon "button" at bounding box center [36, 21] width 21 height 21
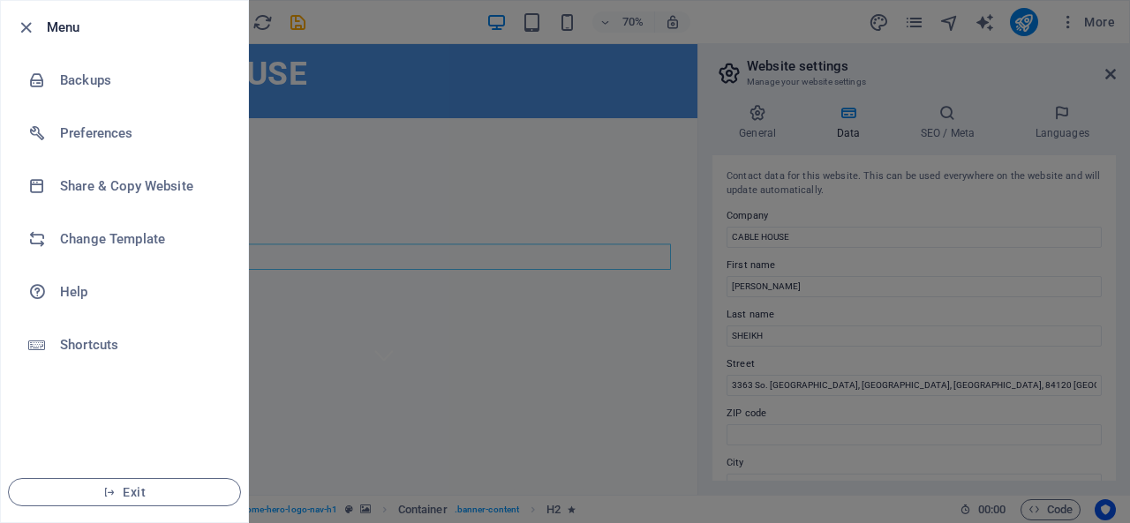
click at [469, 272] on div at bounding box center [565, 261] width 1130 height 523
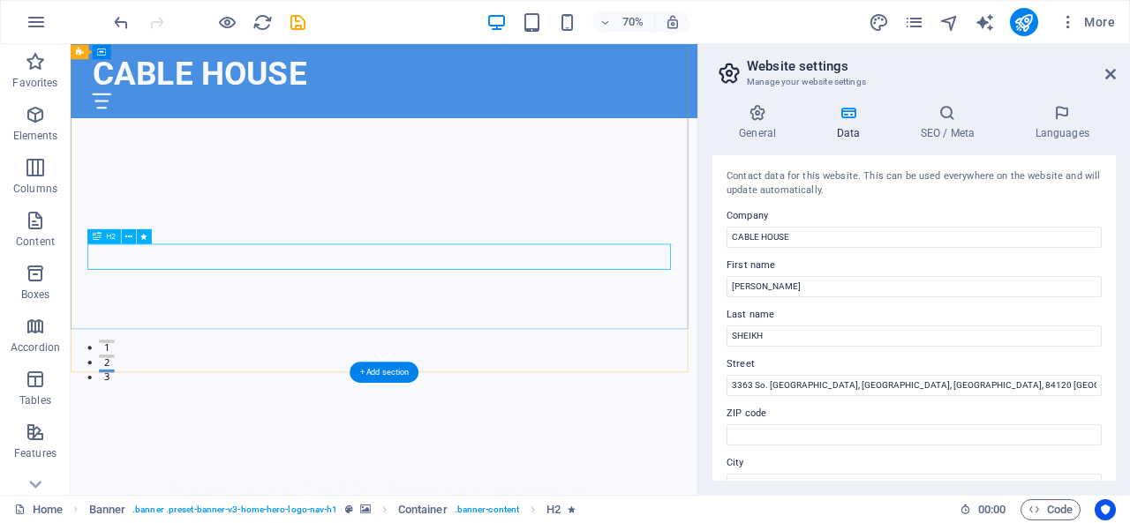
drag, startPoint x: 387, startPoint y: 339, endPoint x: 870, endPoint y: 223, distance: 496.4
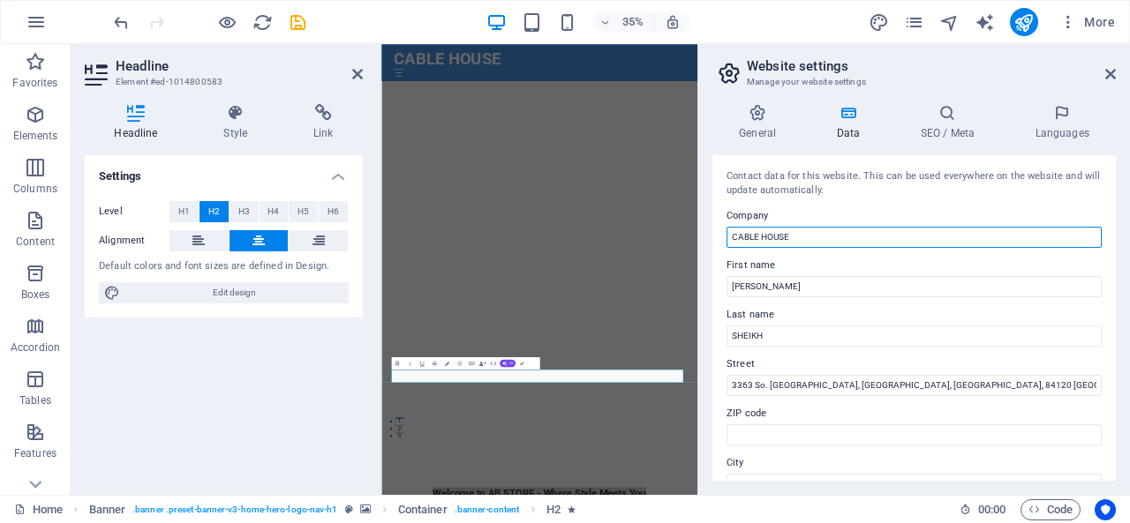
click at [802, 232] on input "CABLE HOUSE" at bounding box center [913, 237] width 375 height 21
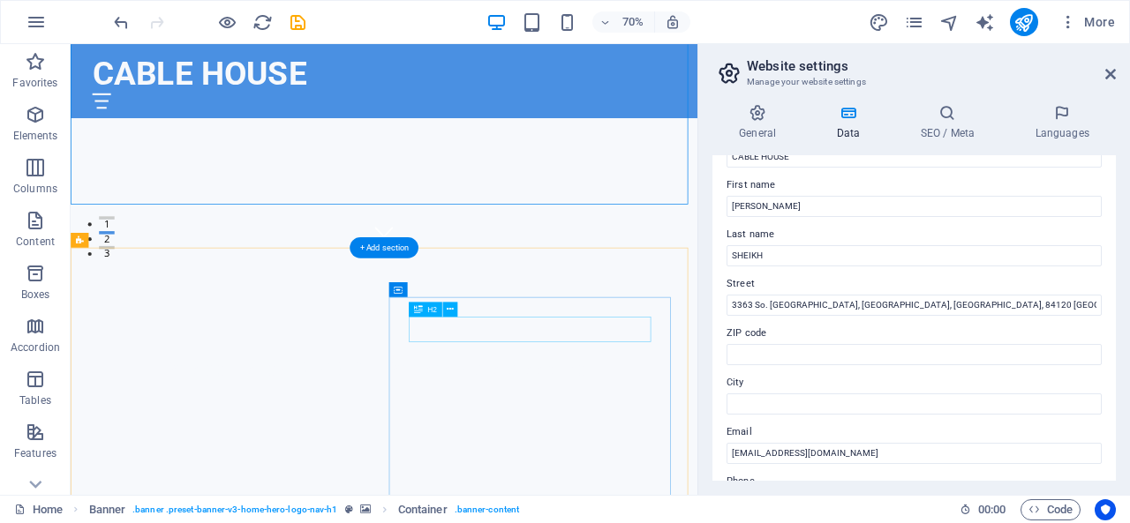
scroll to position [441, 0]
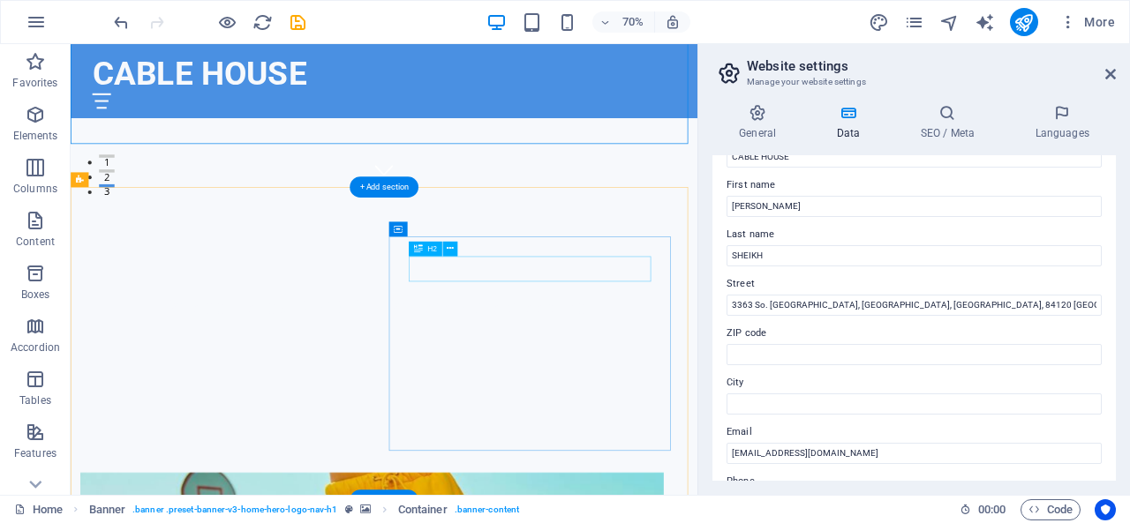
click at [458, 522] on div "Welcome to AB STORE - Where Style Meets You" at bounding box center [518, 386] width 895 height 276
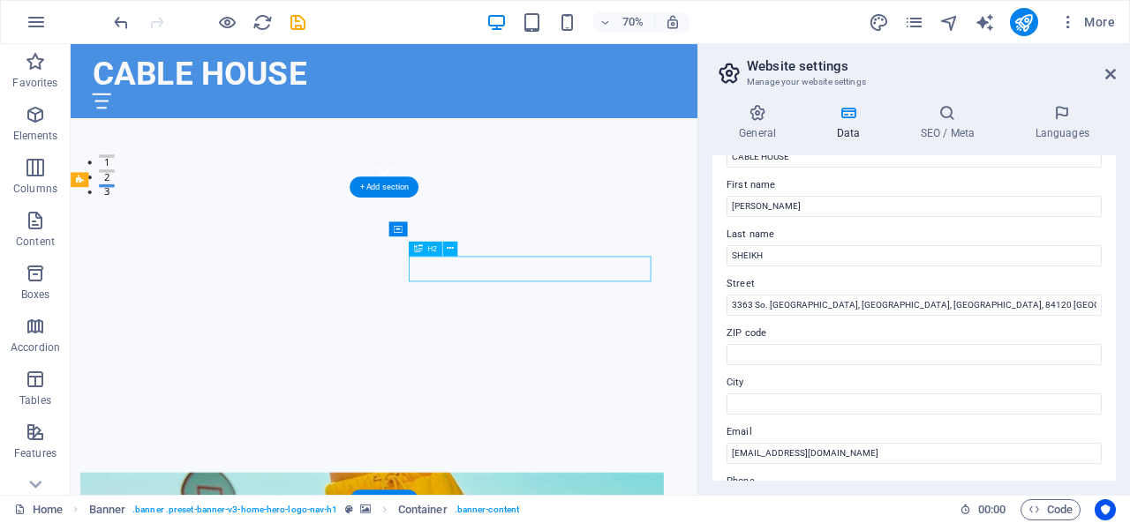
click at [403, 522] on div "Welcome to AB STORE - Where Style Meets You" at bounding box center [518, 386] width 895 height 276
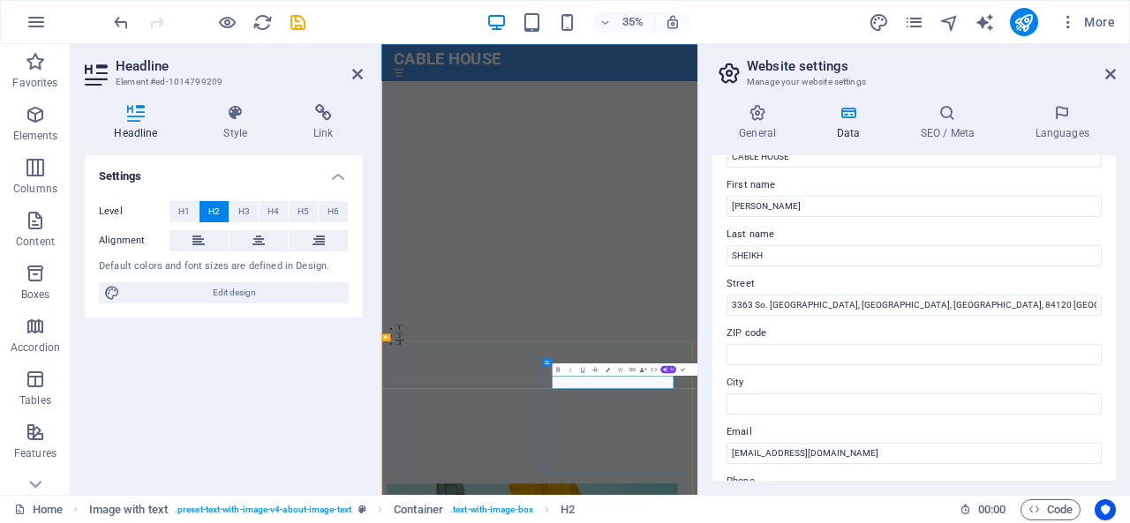
drag, startPoint x: 959, startPoint y: 1008, endPoint x: 1194, endPoint y: 1008, distance: 234.7
click at [710, 204] on div "General Data SEO / Meta Languages Website name CABLE HOUSE Logo Drag files here…" at bounding box center [914, 292] width 432 height 405
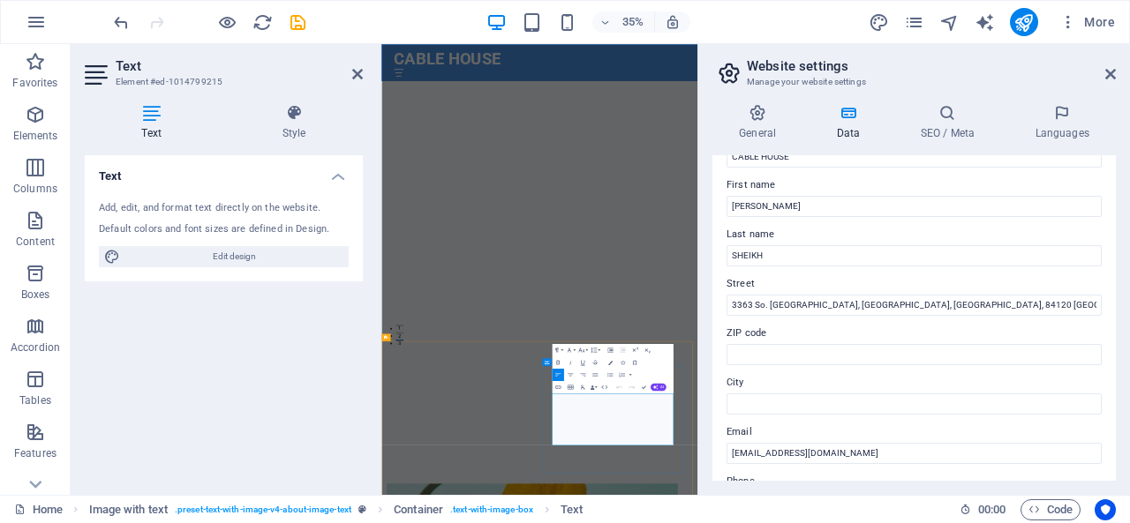
click at [810, 321] on div "Contact data for this website. This can be used everywhere on the website and w…" at bounding box center [913, 318] width 403 height 326
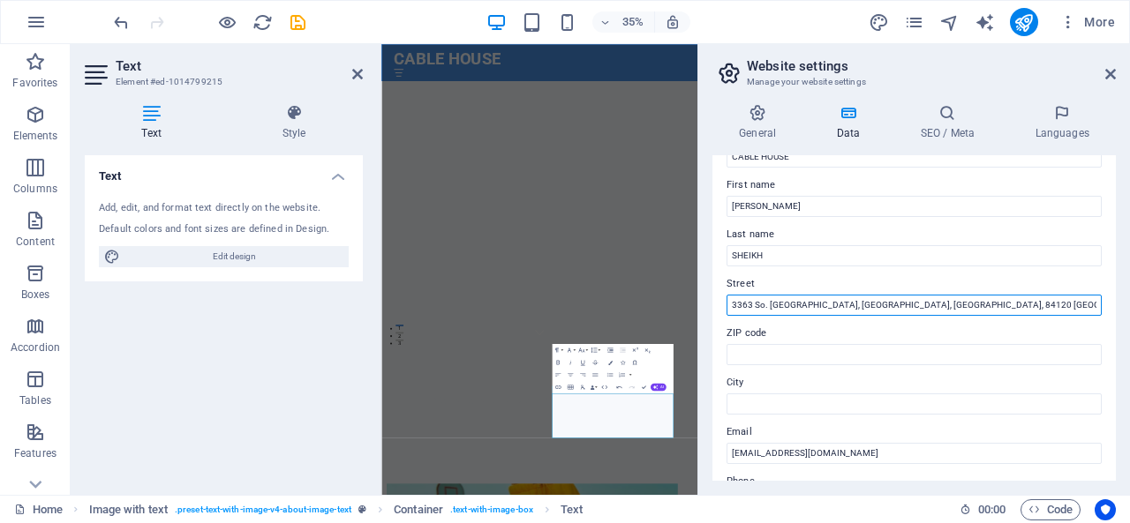
click at [884, 306] on input "3363 So. Hunter Ct, West Valley City, UT, 84120 United States of America" at bounding box center [913, 305] width 375 height 21
click at [824, 304] on input "3363 So. Hunter Ct, West Valley City, UT, 84120 United States of America" at bounding box center [913, 305] width 375 height 21
paste input "89 Washington Avenue, 2nd Floor, West, Albany, NY, 12234-100"
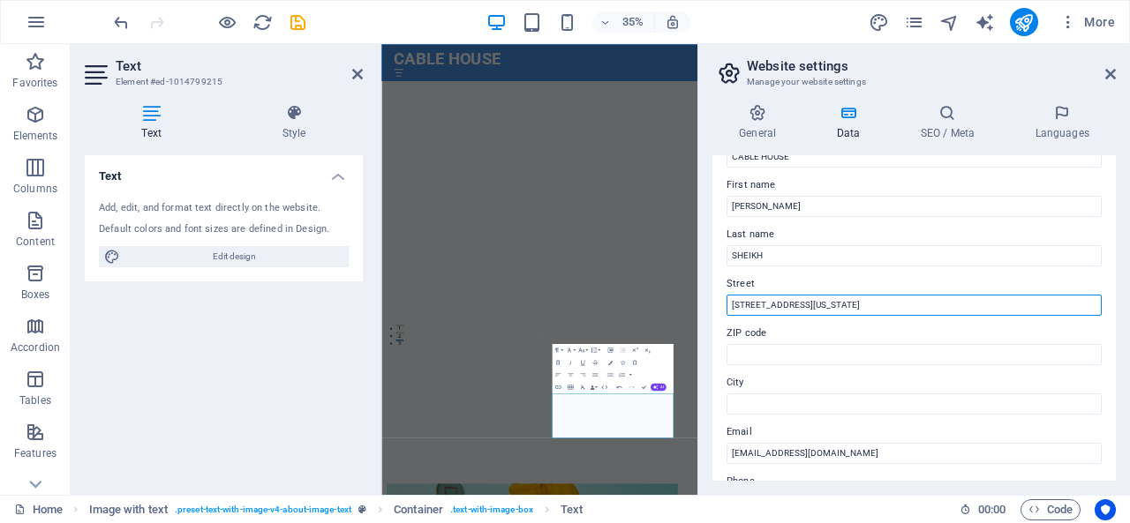
type input "[STREET_ADDRESS][US_STATE]"
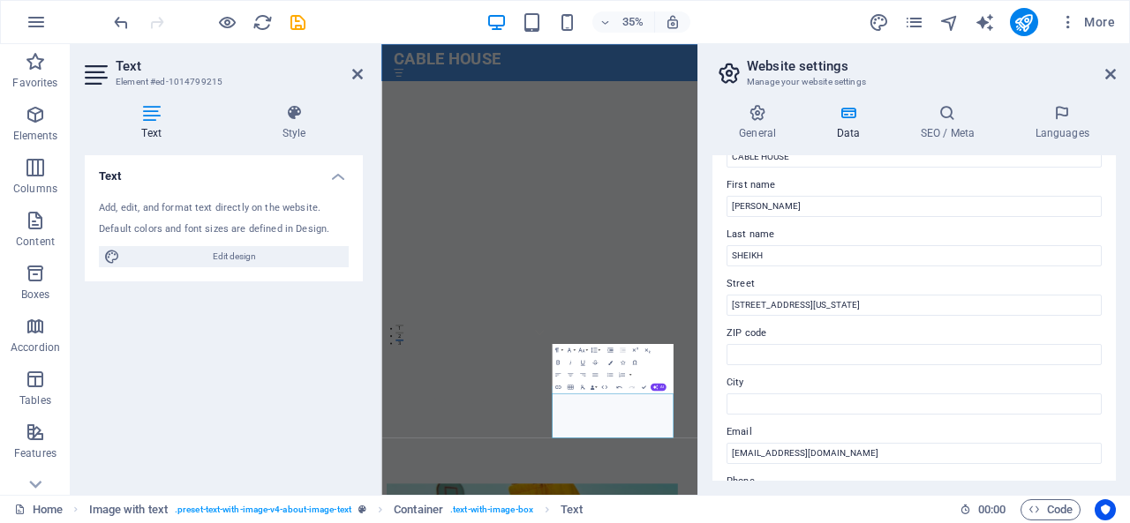
click at [807, 282] on label "Street" at bounding box center [913, 284] width 375 height 21
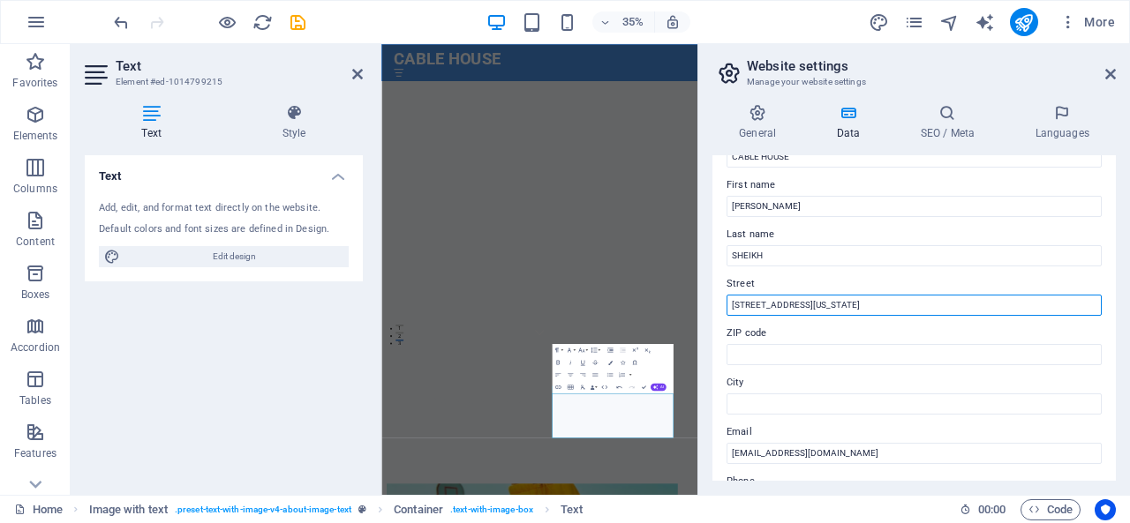
click at [807, 295] on input "[STREET_ADDRESS][US_STATE]" at bounding box center [913, 305] width 375 height 21
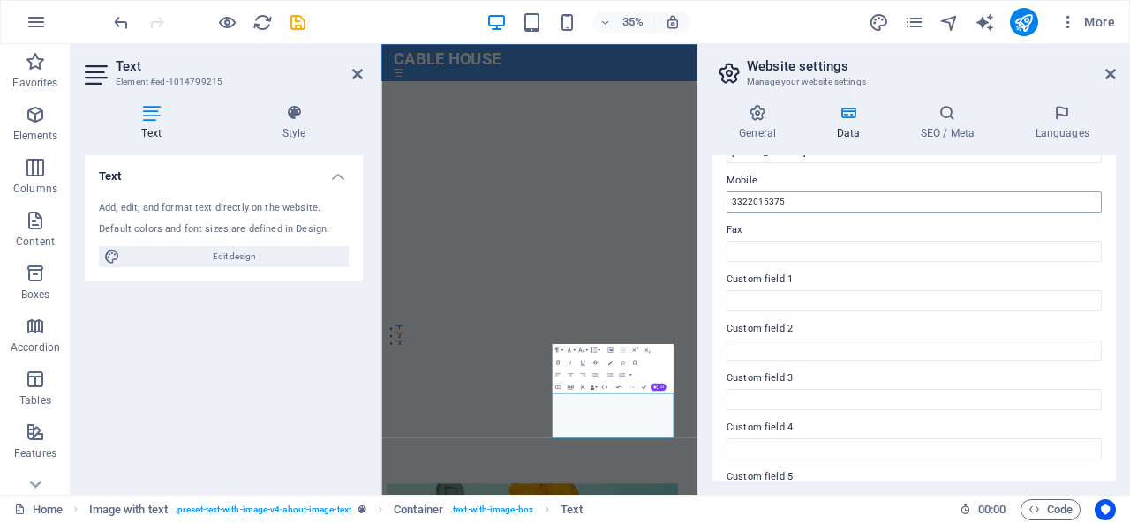
scroll to position [522, 0]
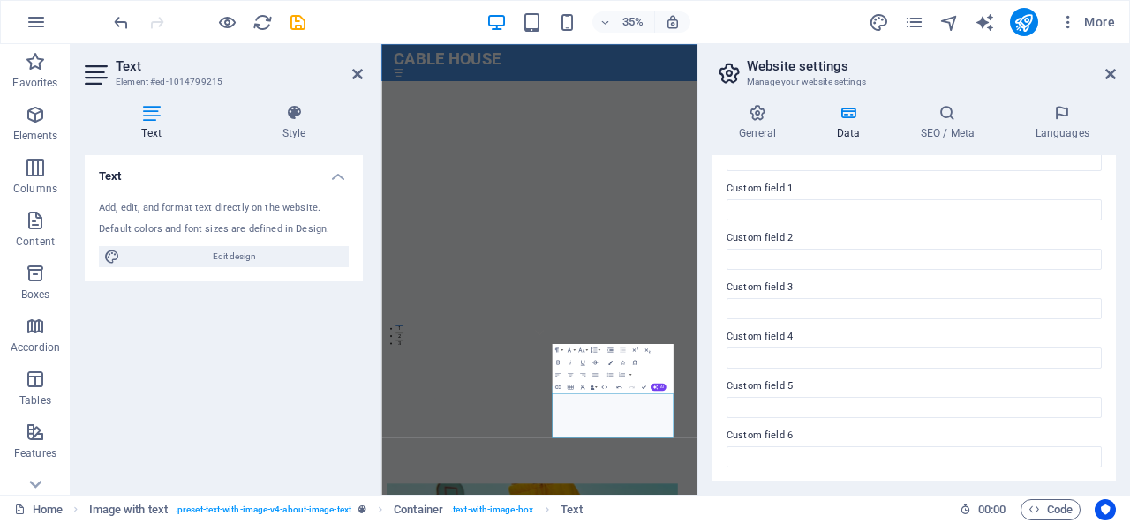
click at [703, 176] on div "General Data SEO / Meta Languages Website name CABLE HOUSE Logo Drag files here…" at bounding box center [914, 292] width 432 height 405
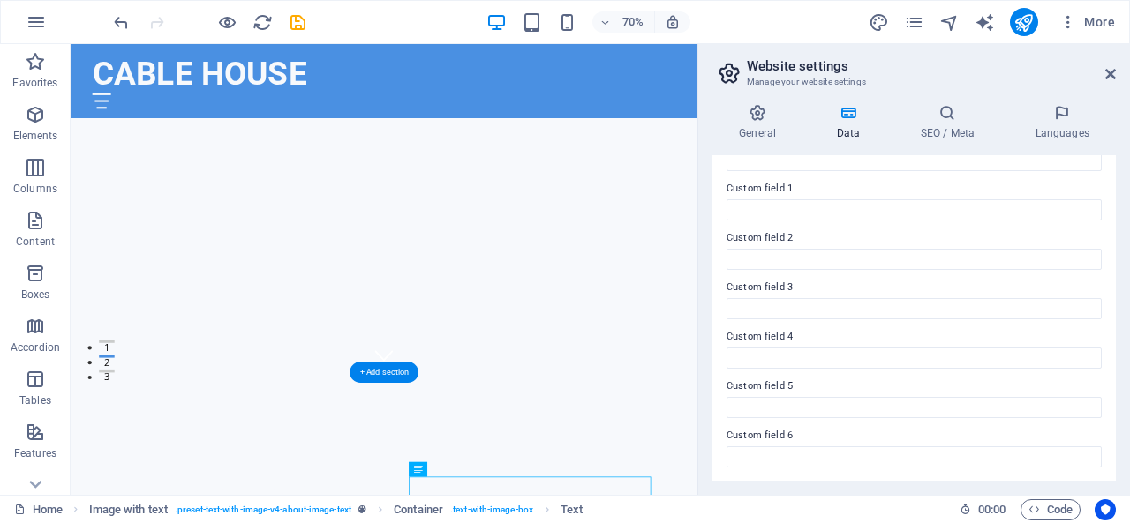
scroll to position [0, 0]
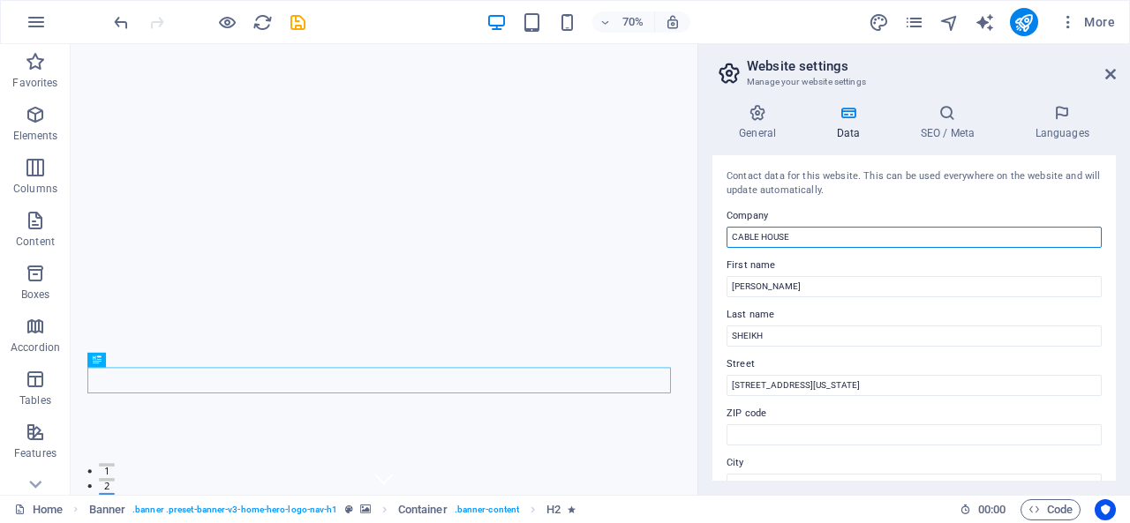
click at [803, 232] on input "CABLE HOUSE" at bounding box center [913, 237] width 375 height 21
click at [843, 237] on input "CABLE HOUSE" at bounding box center [913, 237] width 375 height 21
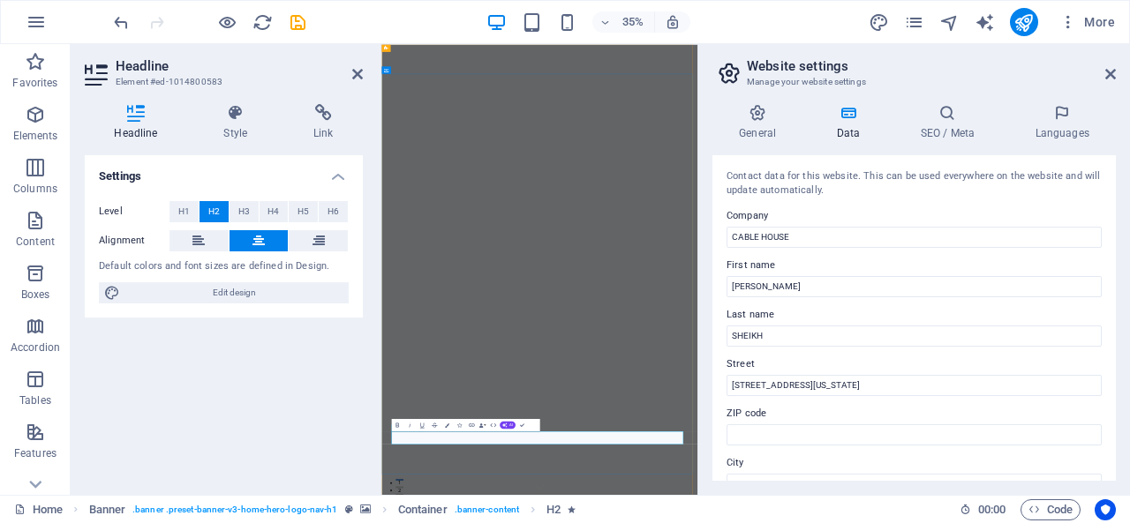
drag, startPoint x: 677, startPoint y: 1162, endPoint x: 806, endPoint y: 1153, distance: 129.2
click at [973, 74] on h3 "Manage your website settings" at bounding box center [914, 82] width 334 height 16
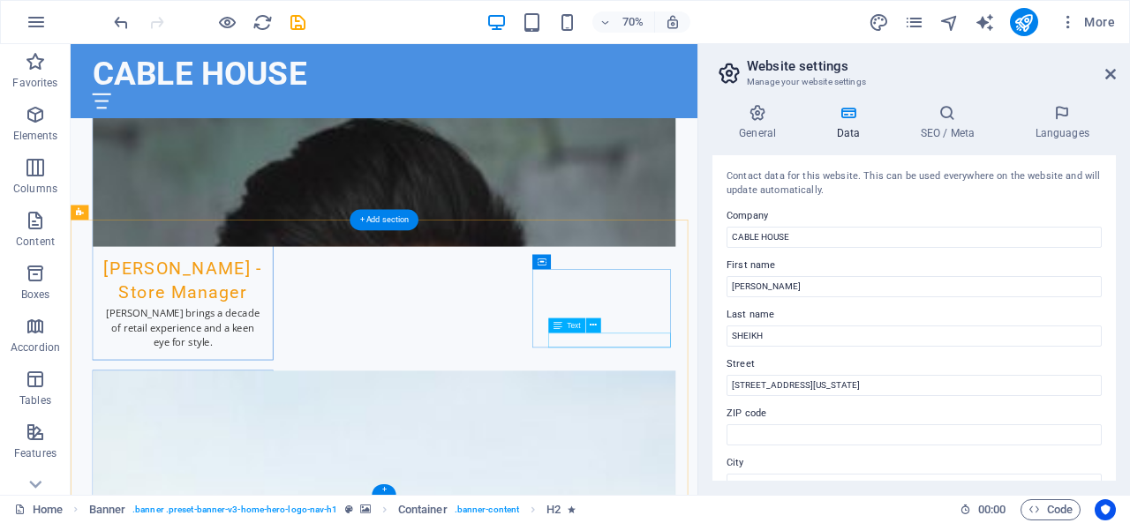
scroll to position [3622, 0]
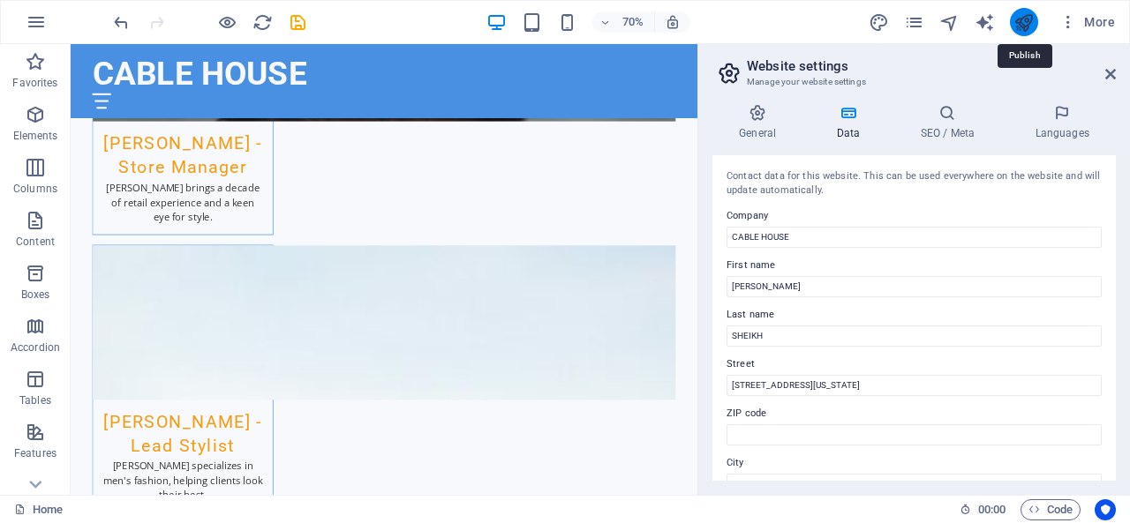
click at [1022, 19] on icon "publish" at bounding box center [1023, 22] width 20 height 20
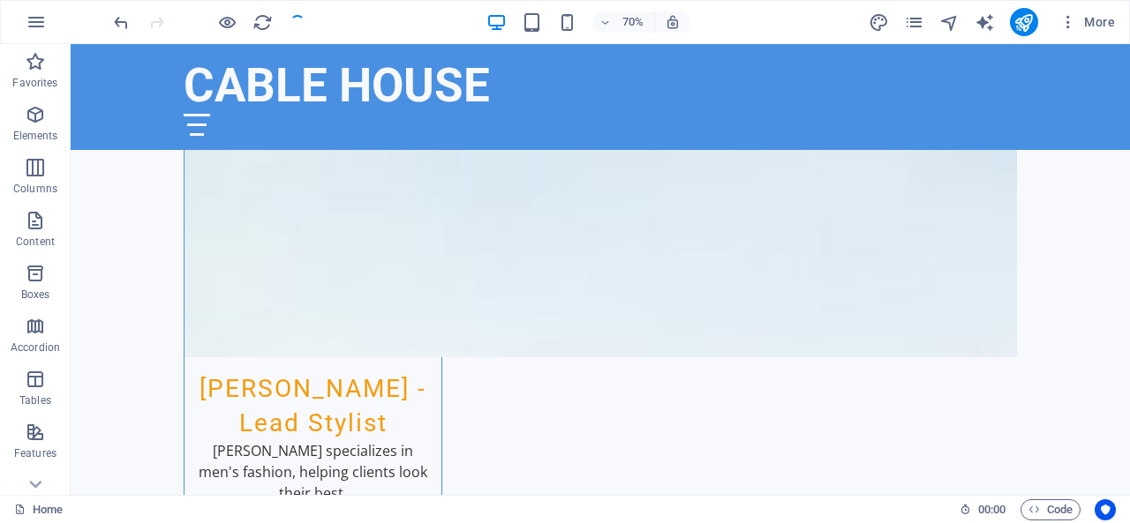
checkbox input "false"
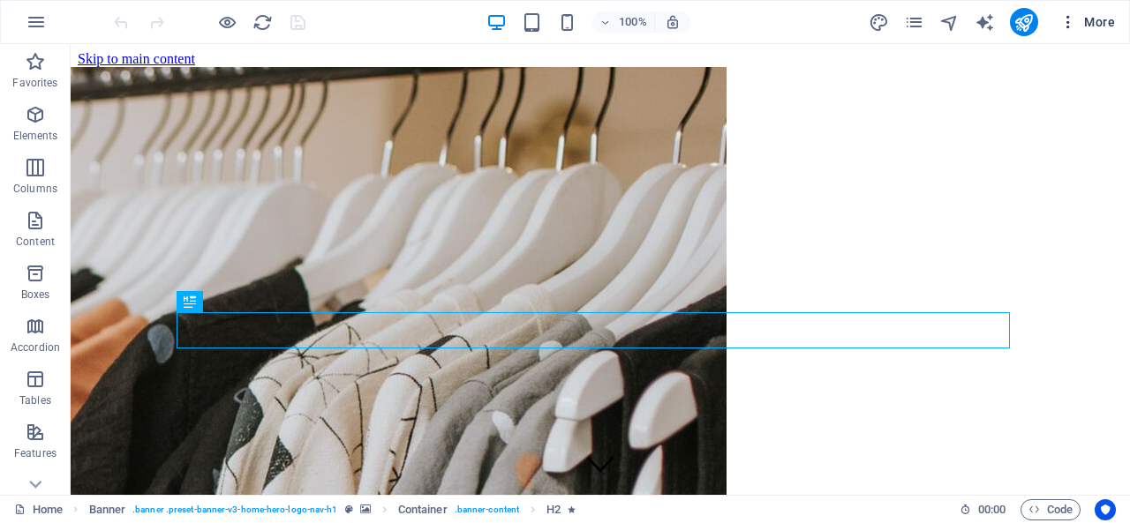
click at [1108, 19] on span "More" at bounding box center [1087, 22] width 56 height 18
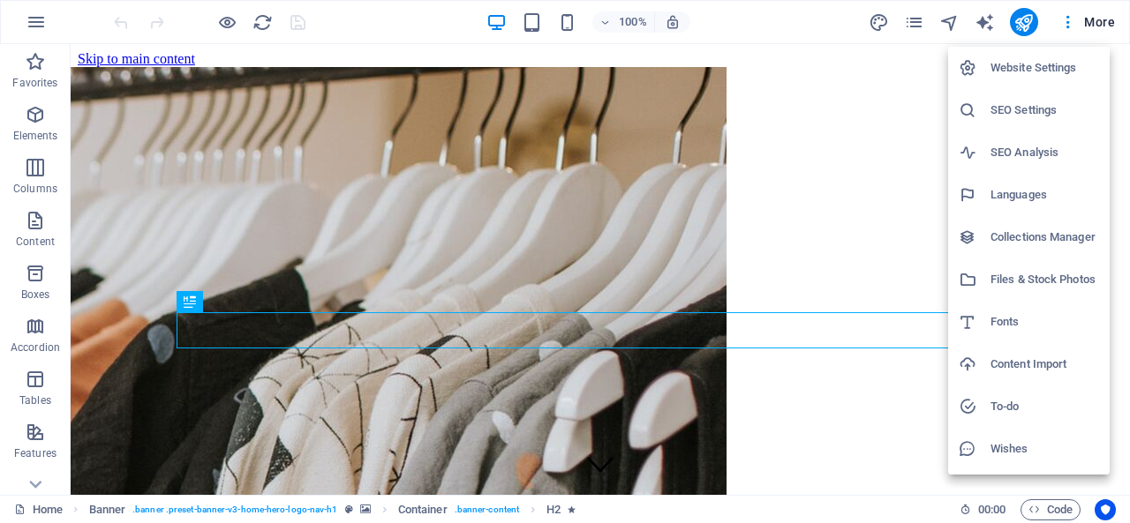
click at [1020, 58] on h6 "Website Settings" at bounding box center [1044, 67] width 109 height 21
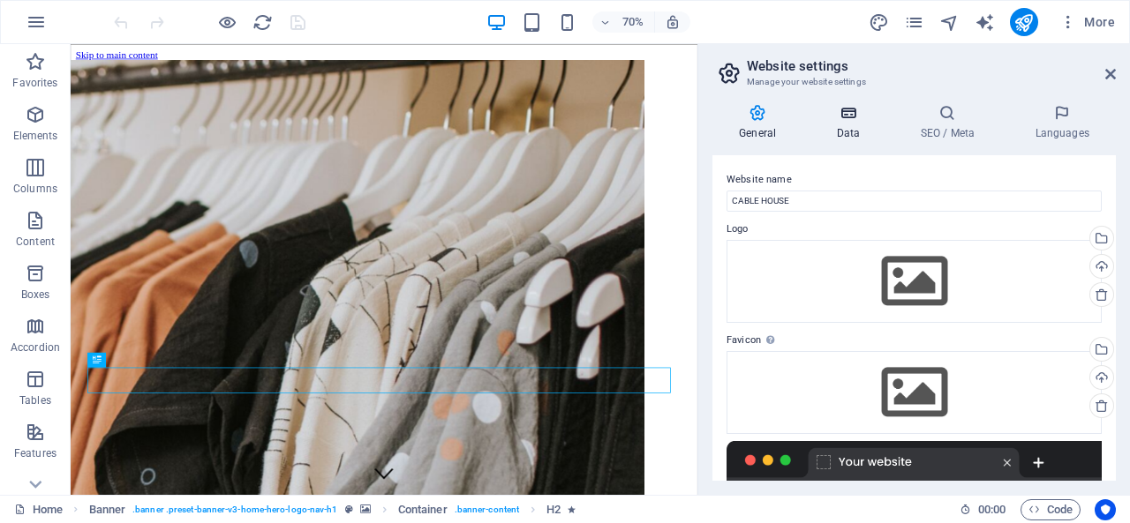
click at [855, 128] on h4 "Data" at bounding box center [851, 122] width 84 height 37
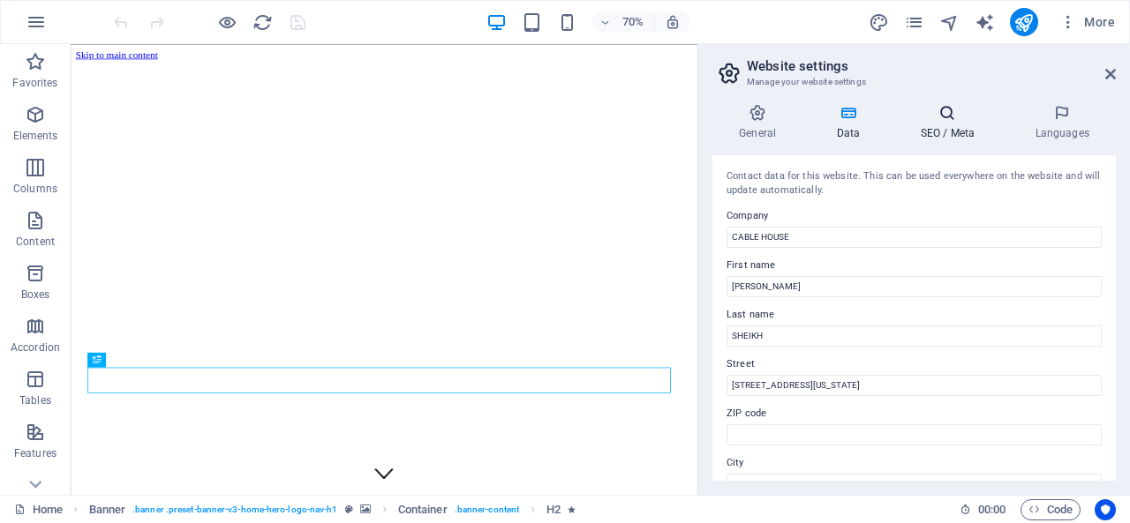
click at [941, 110] on icon at bounding box center [947, 113] width 108 height 18
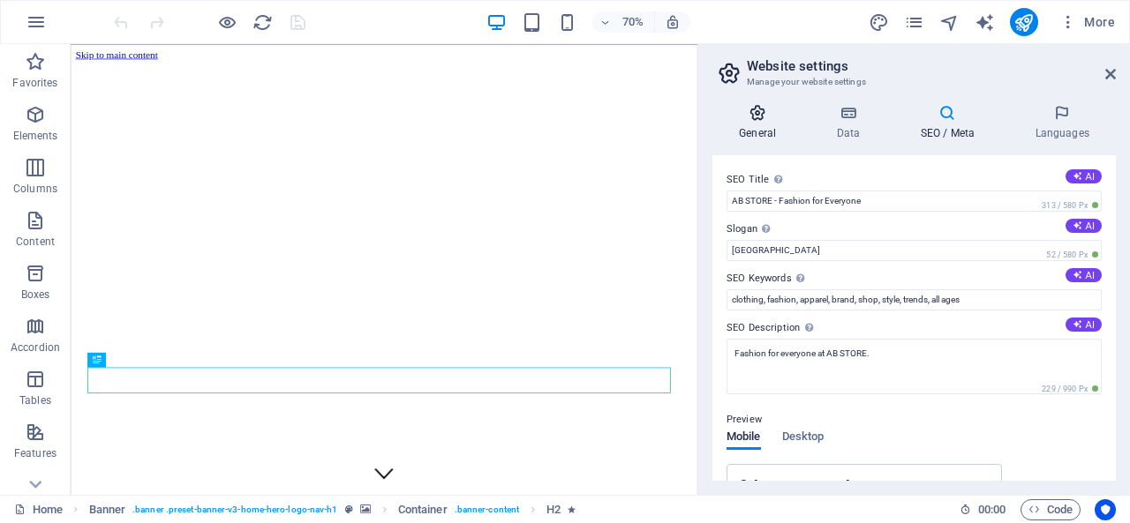
click at [759, 115] on icon at bounding box center [757, 113] width 90 height 18
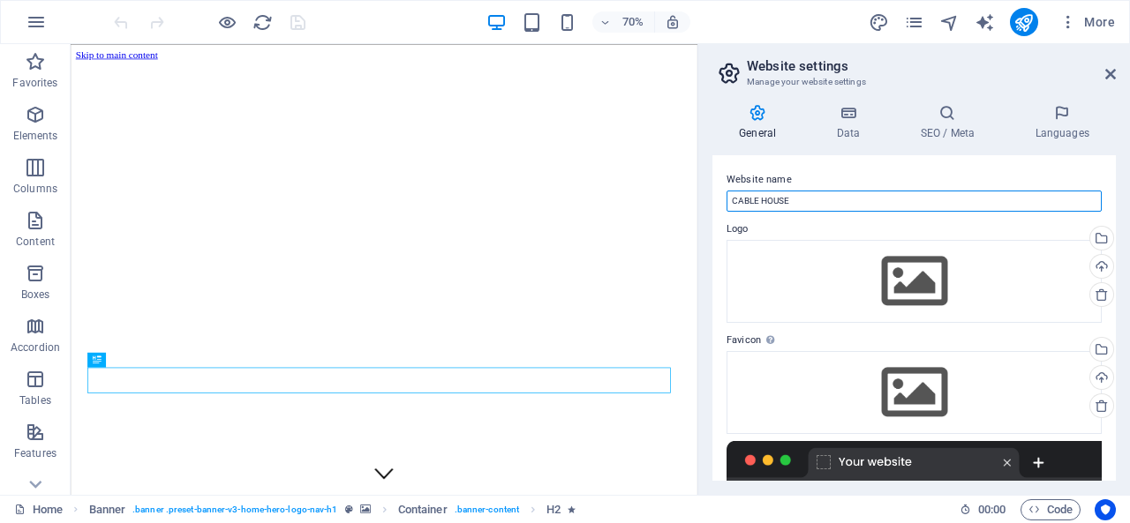
click at [776, 191] on input "CABLE HOUSE" at bounding box center [913, 201] width 375 height 21
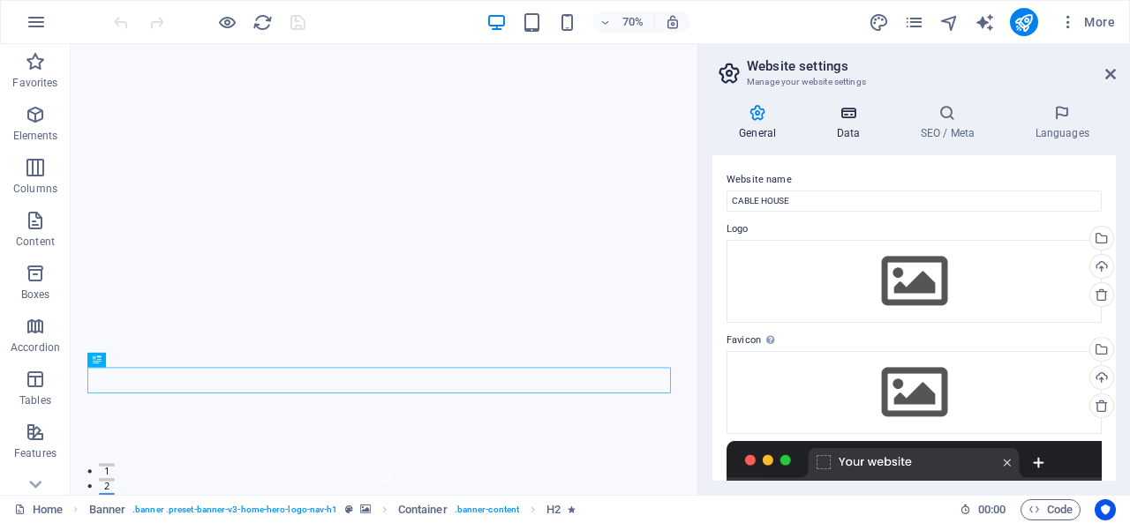
click at [855, 123] on h4 "Data" at bounding box center [851, 122] width 84 height 37
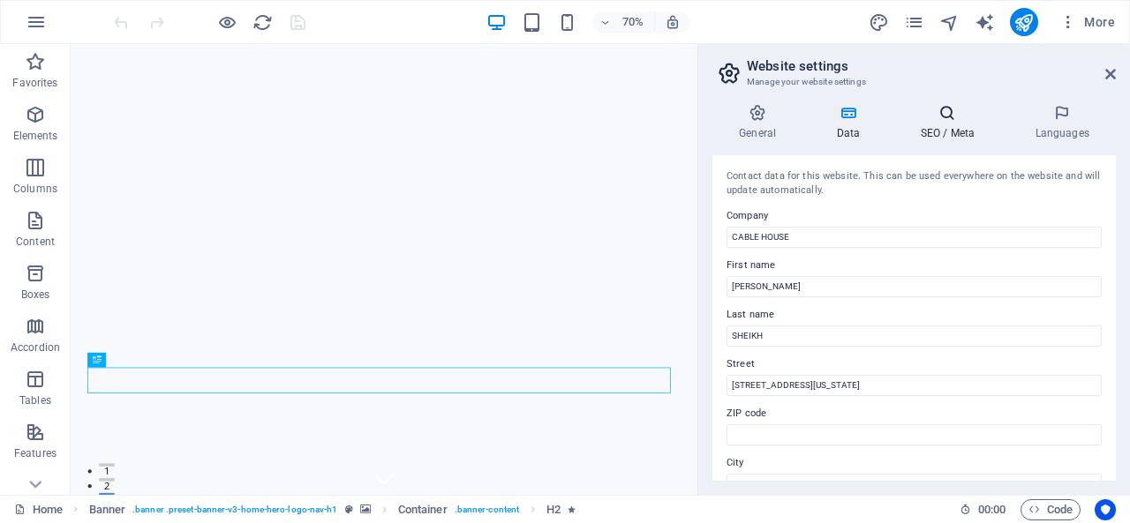
click at [931, 134] on h4 "SEO / Meta" at bounding box center [950, 122] width 115 height 37
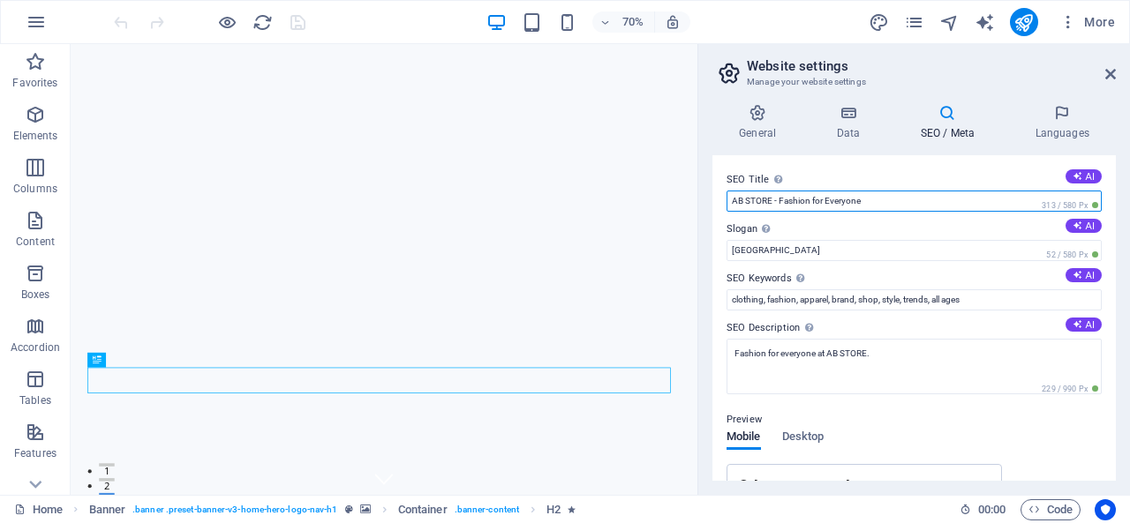
drag, startPoint x: 770, startPoint y: 199, endPoint x: 710, endPoint y: 202, distance: 61.0
click at [710, 202] on div "General Data SEO / Meta Languages Website name CABLE HOUSE Logo Drag files here…" at bounding box center [914, 292] width 432 height 405
paste input "CABLE HOUS"
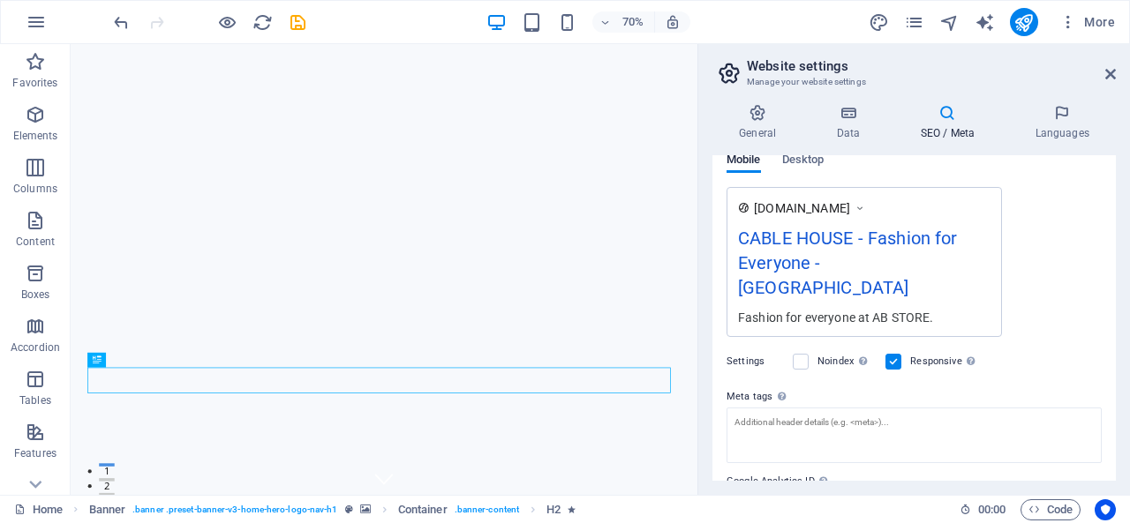
scroll to position [346, 0]
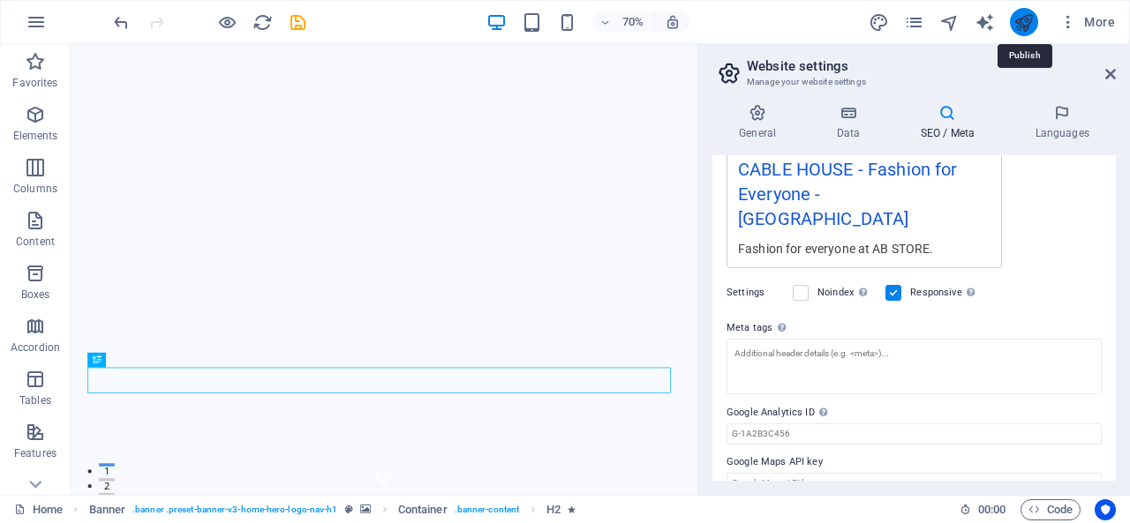
type input "CABLE HOUSE - Fashion for Everyone"
click at [1033, 22] on icon "publish" at bounding box center [1023, 22] width 20 height 20
